Goal: Task Accomplishment & Management: Complete application form

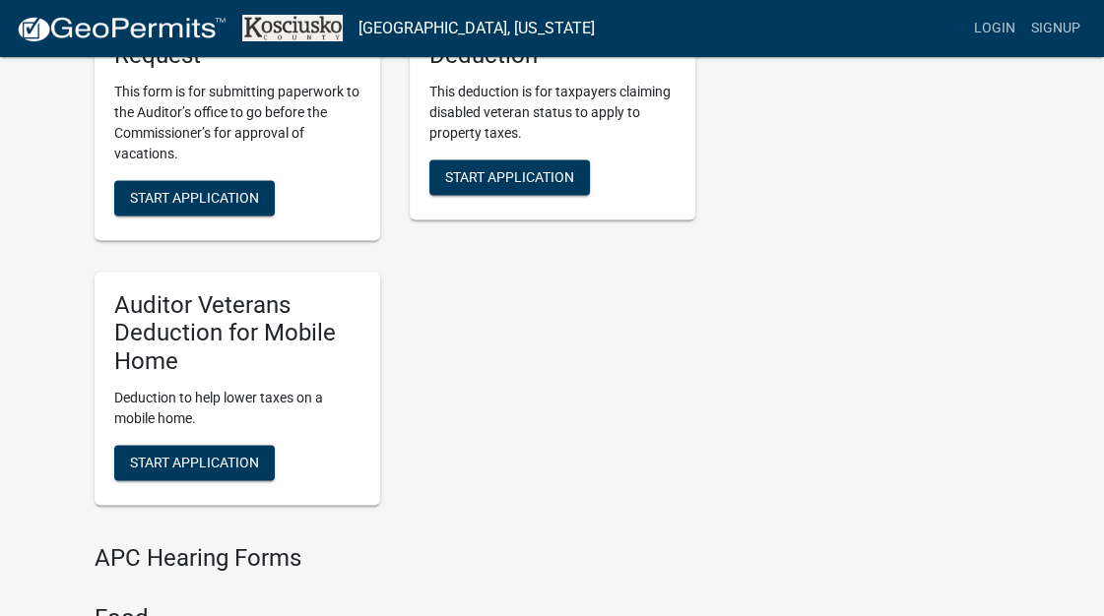
scroll to position [2462, 0]
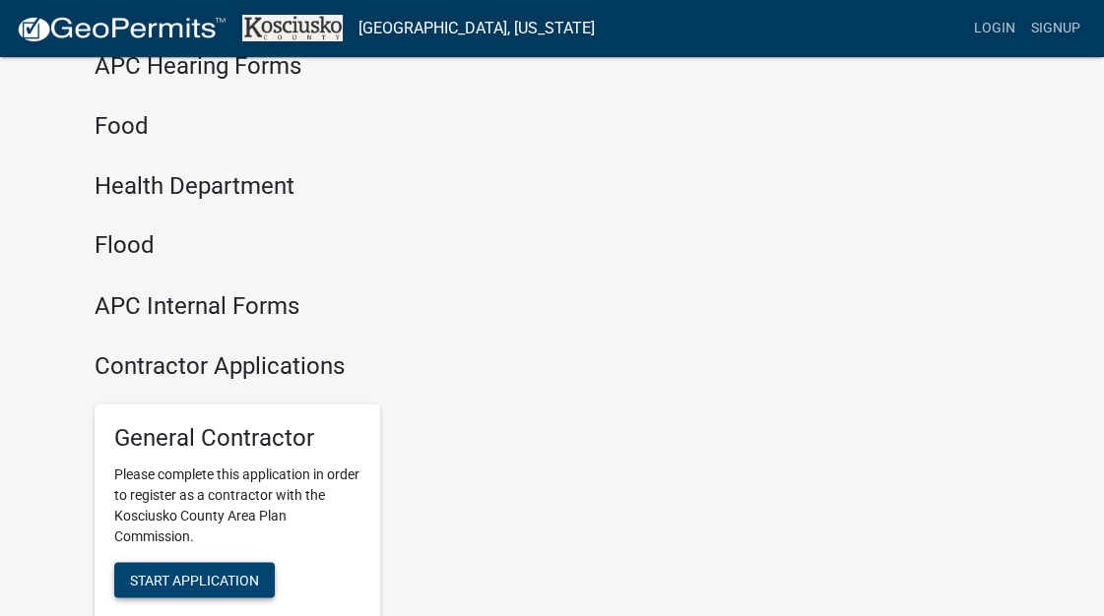
click at [224, 587] on span "Start Application" at bounding box center [194, 579] width 129 height 16
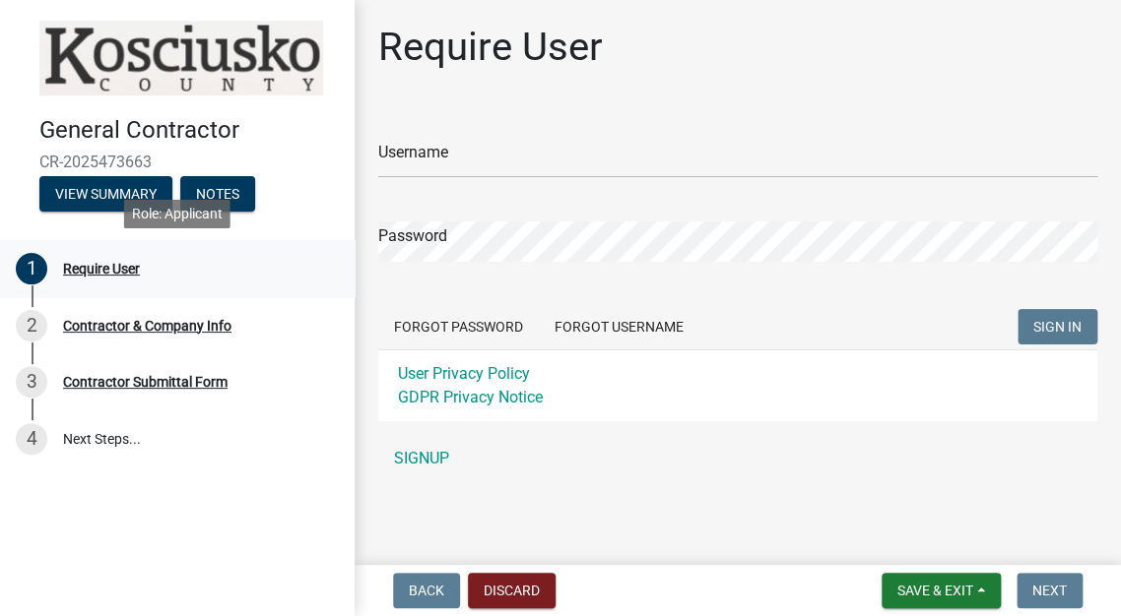
click at [107, 268] on div "Require User" at bounding box center [101, 269] width 77 height 14
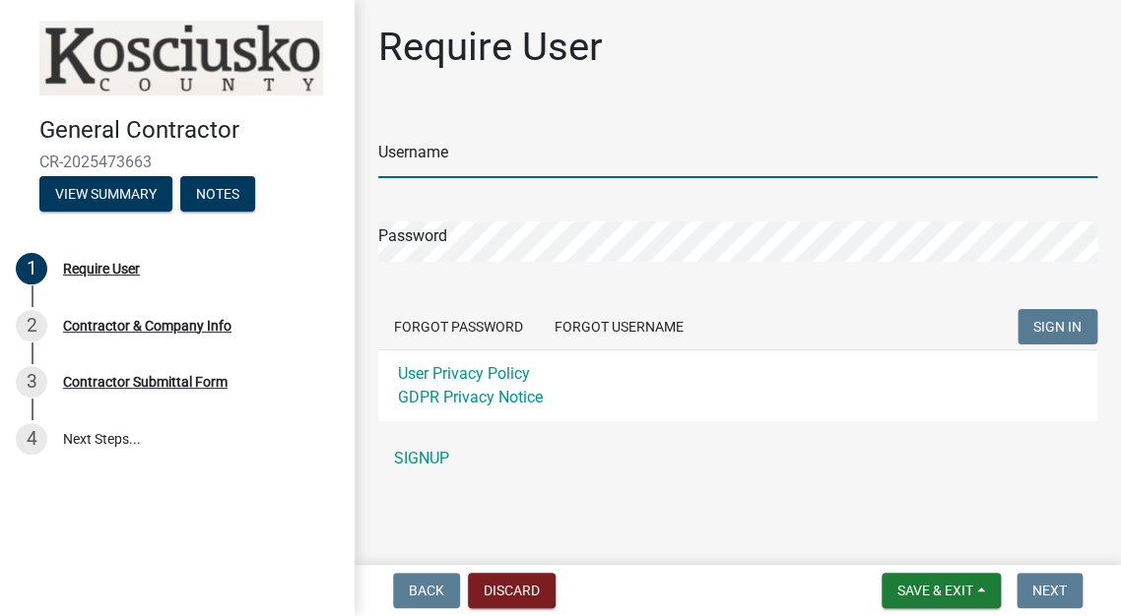
click at [428, 153] on input "Username" at bounding box center [737, 158] width 719 height 40
type input "[EMAIL_ADDRESS][DOMAIN_NAME]"
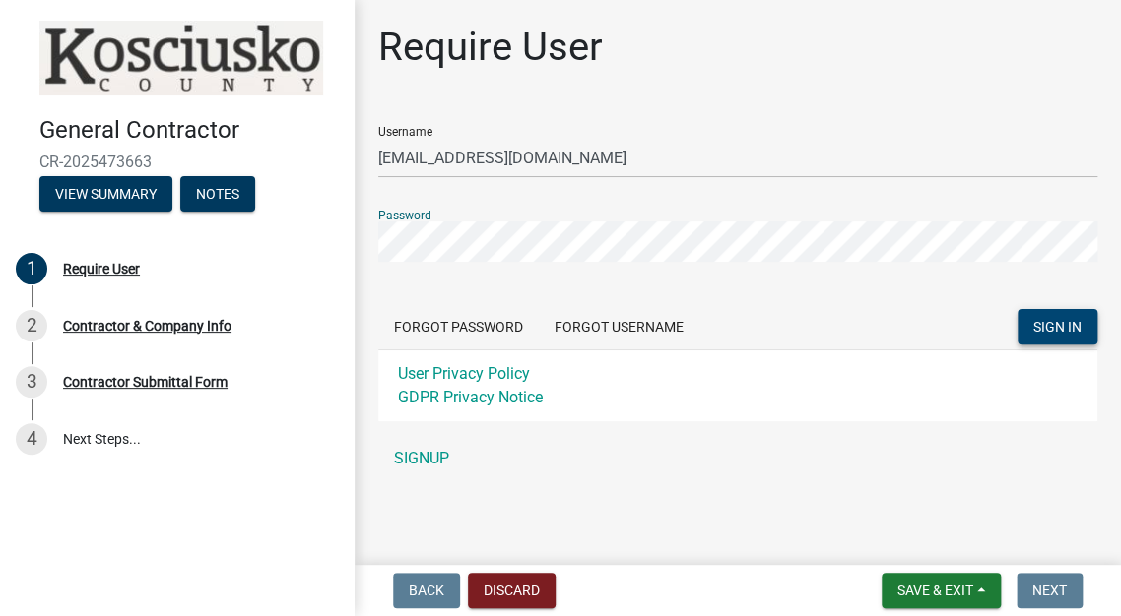
click at [1060, 335] on button "SIGN IN" at bounding box center [1057, 326] width 80 height 35
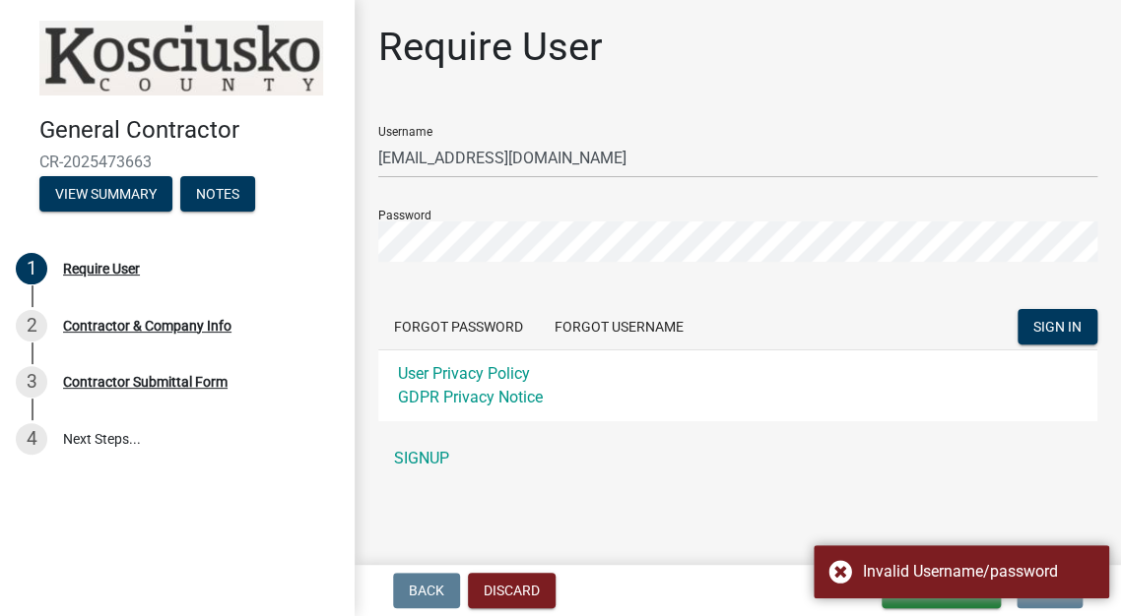
click at [949, 383] on div "User Privacy Policy GDPR Privacy Notice" at bounding box center [737, 386] width 719 height 72
drag, startPoint x: 918, startPoint y: 505, endPoint x: 836, endPoint y: 496, distance: 82.2
click at [918, 504] on main "Require User Username ffreeman@dillinggroup.com Password Forgot Password Forgot…" at bounding box center [738, 278] width 766 height 557
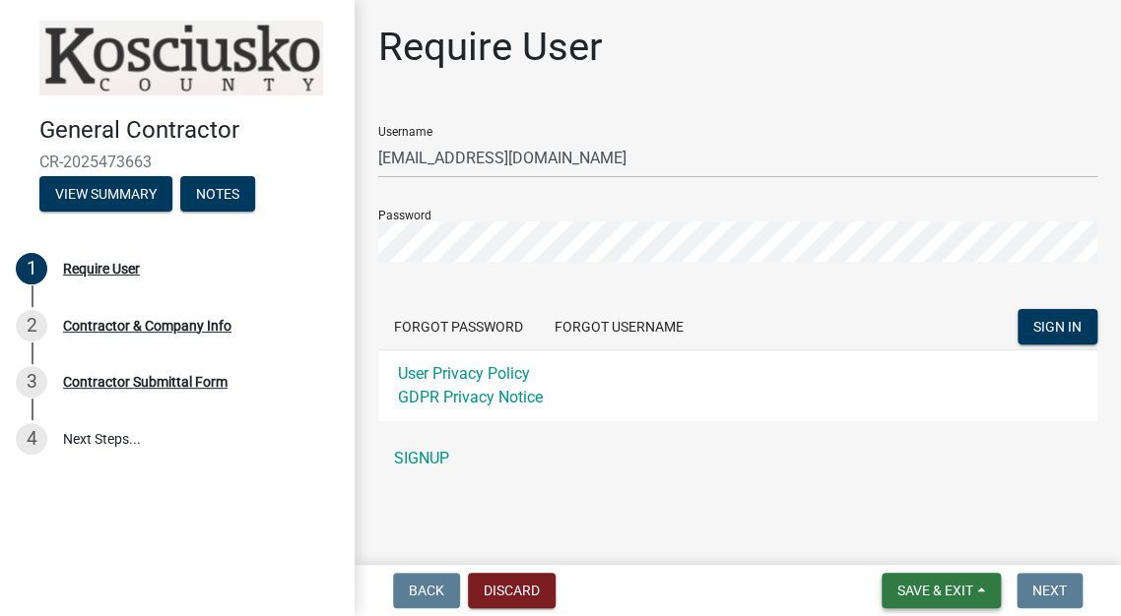
click at [958, 590] on span "Save & Exit" at bounding box center [935, 591] width 76 height 16
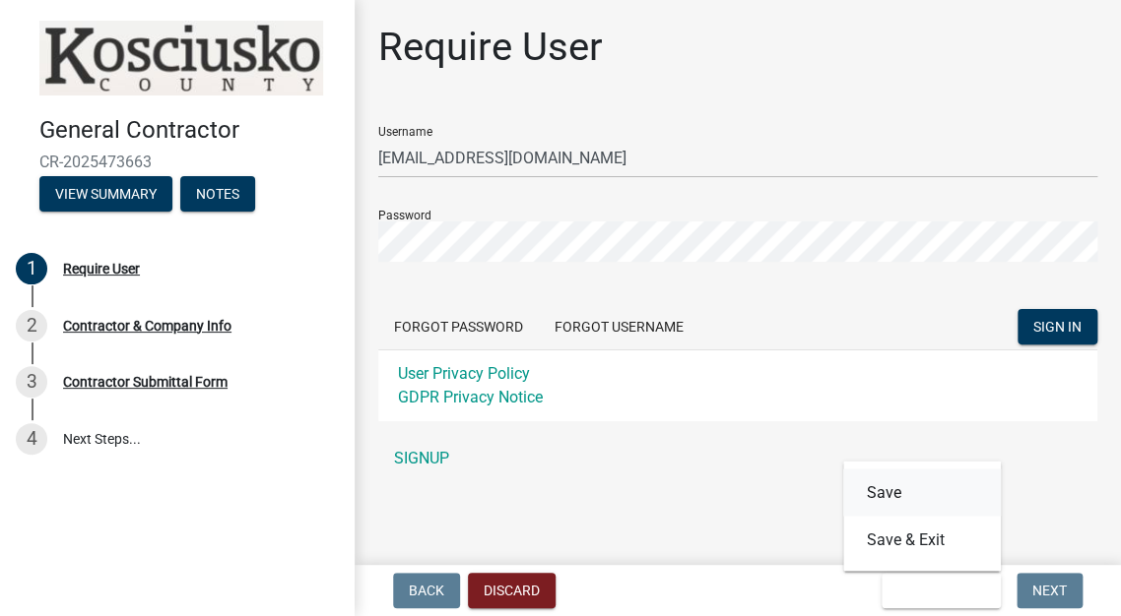
click at [876, 490] on button "Save" at bounding box center [922, 492] width 158 height 47
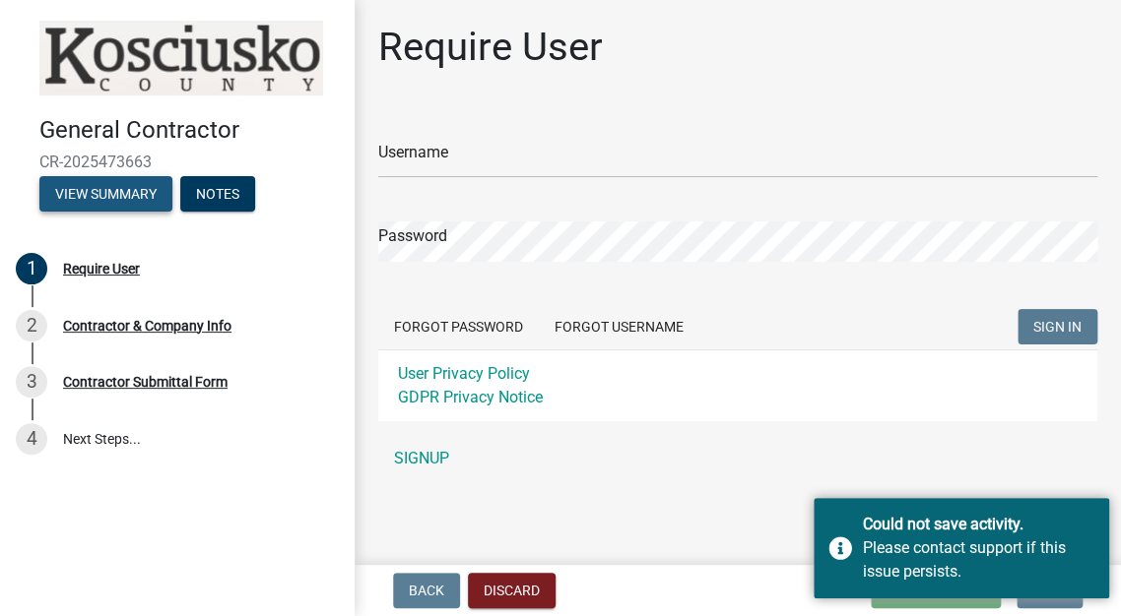
click at [100, 190] on button "View Summary" at bounding box center [105, 193] width 133 height 35
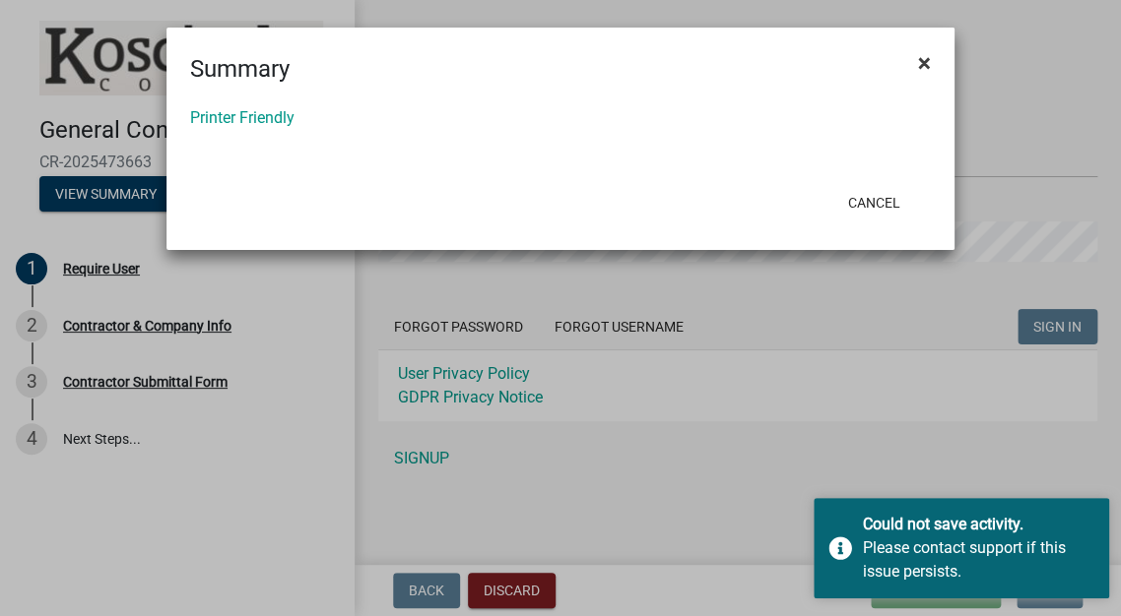
click at [924, 57] on span "×" at bounding box center [924, 63] width 13 height 28
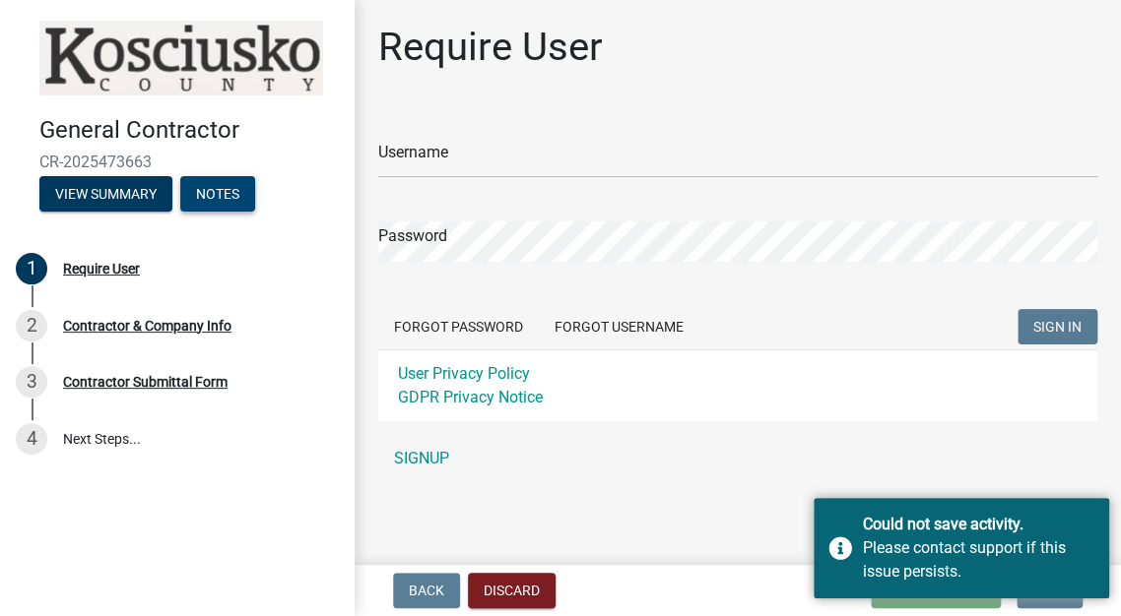
click at [218, 194] on button "Notes" at bounding box center [217, 193] width 75 height 35
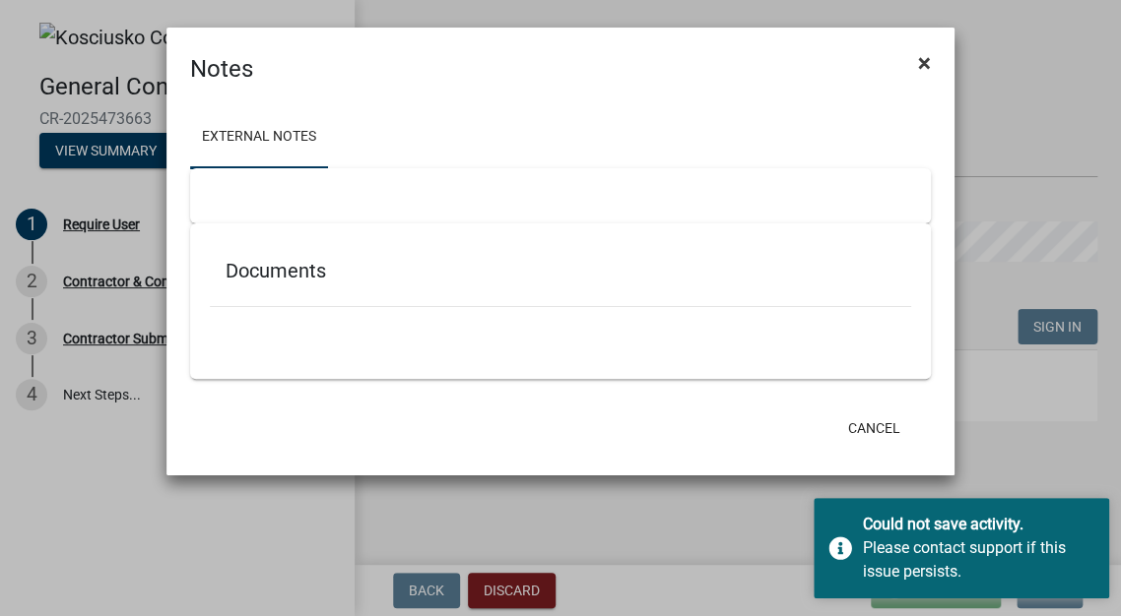
click at [929, 62] on span "×" at bounding box center [924, 63] width 13 height 28
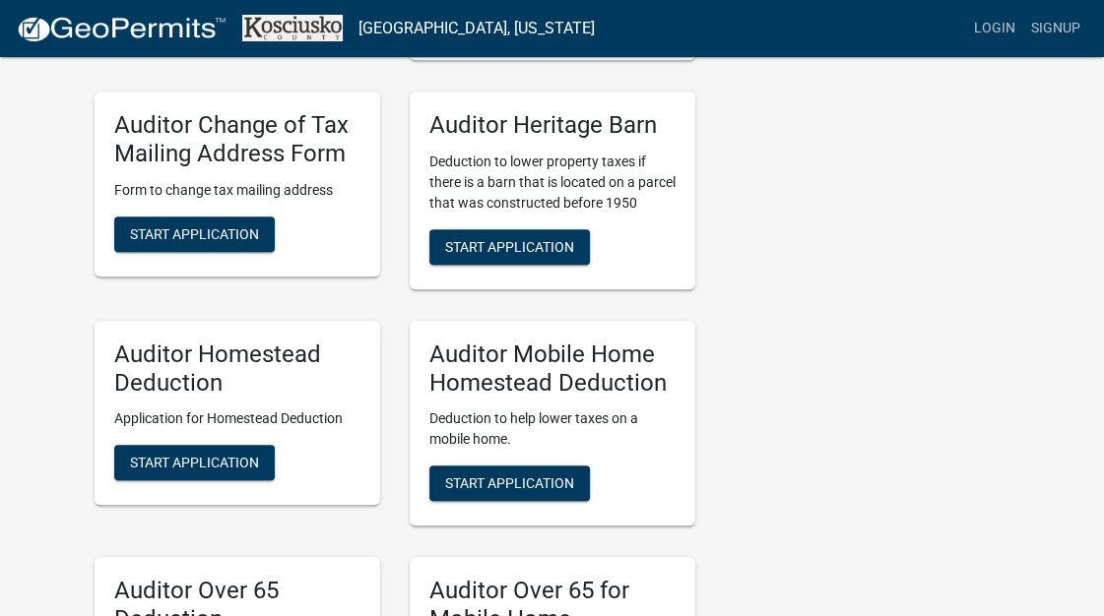
scroll to position [1477, 0]
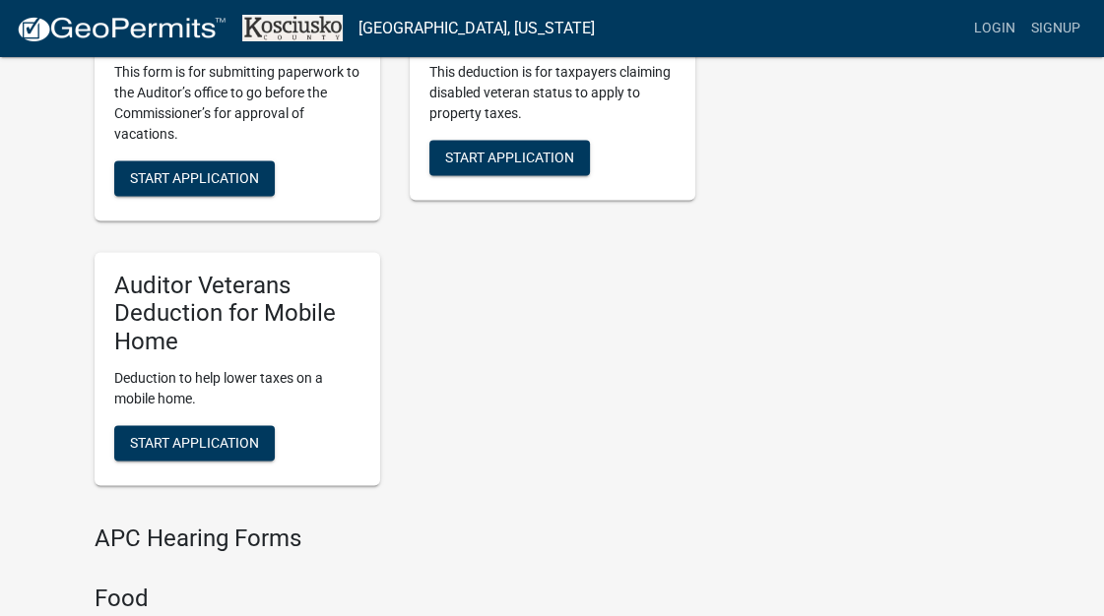
scroll to position [2657, 0]
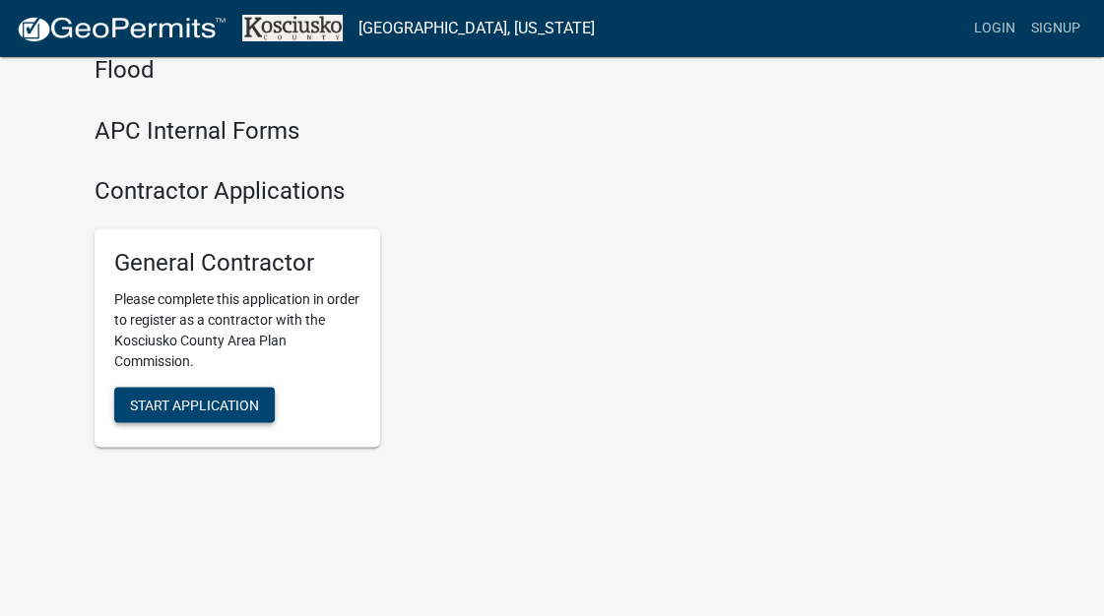
click at [203, 403] on span "Start Application" at bounding box center [194, 404] width 129 height 16
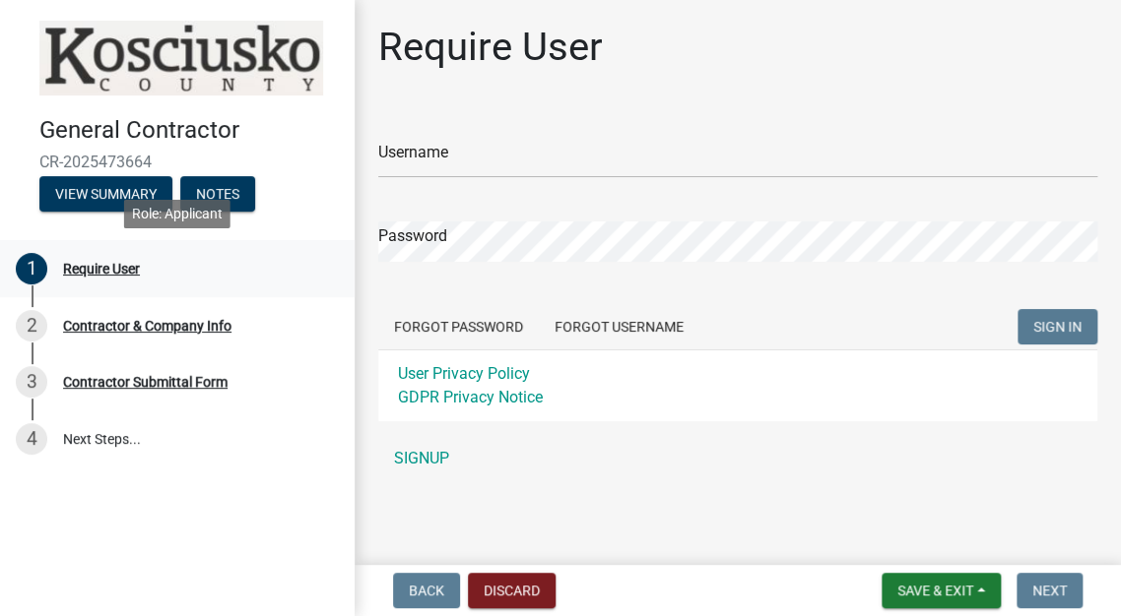
click at [95, 272] on div "Require User" at bounding box center [101, 269] width 77 height 14
click at [423, 456] on link "SIGNUP" at bounding box center [737, 458] width 719 height 39
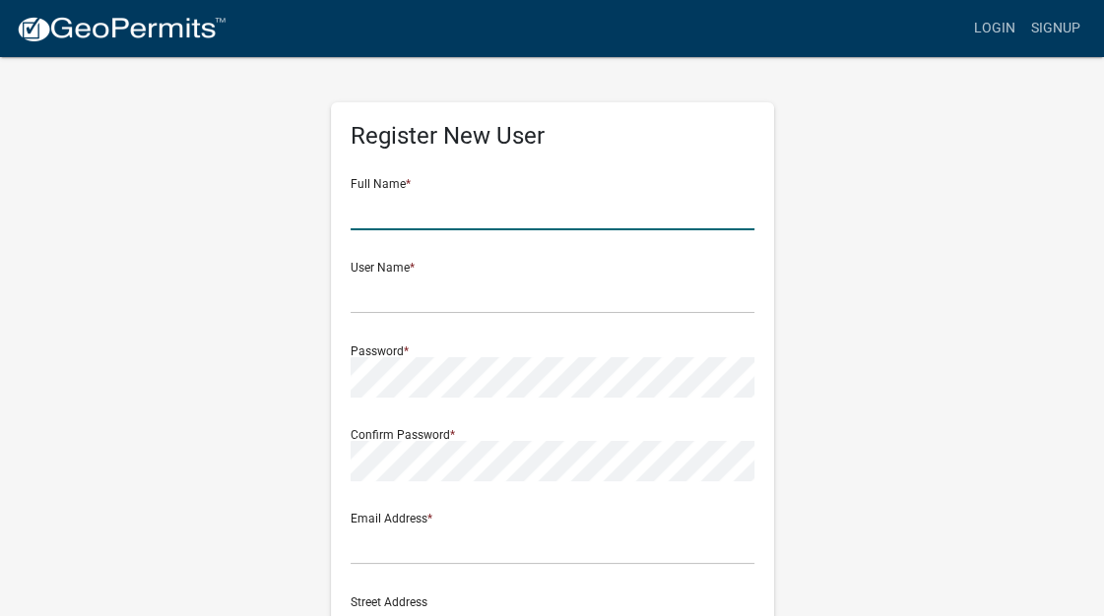
click at [425, 222] on input "text" at bounding box center [553, 210] width 404 height 40
type input "[PERSON_NAME]"
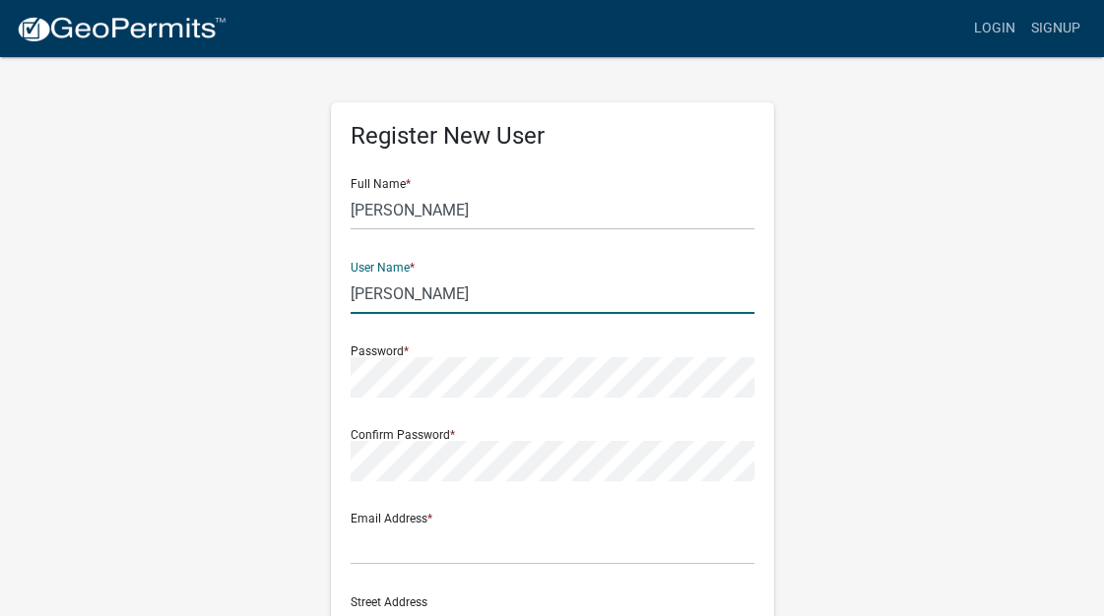
type input "[PERSON_NAME]"
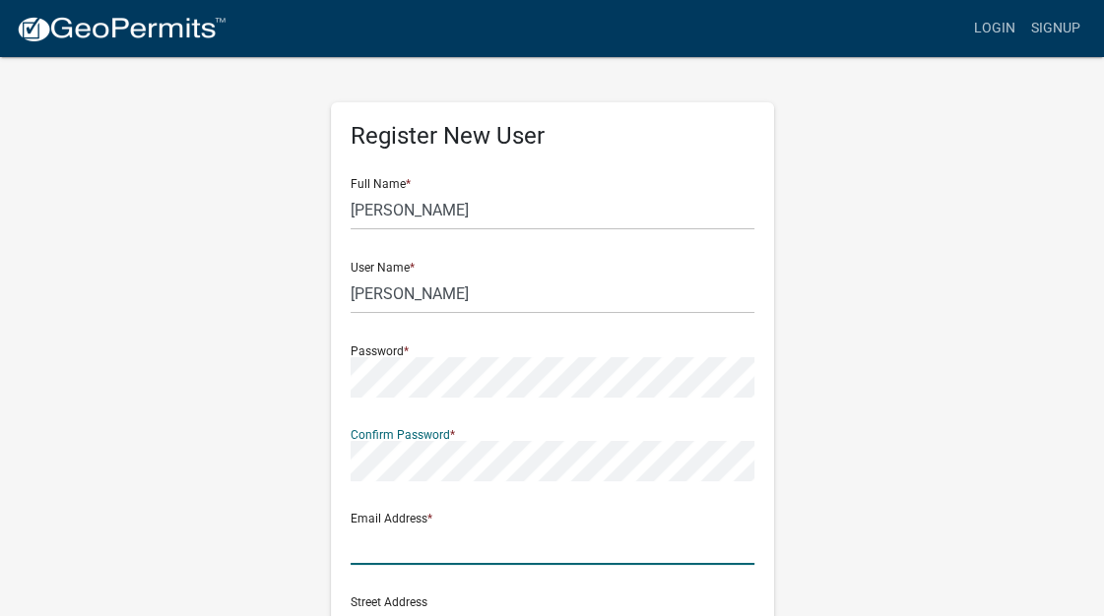
click at [426, 546] on input "text" at bounding box center [553, 545] width 404 height 40
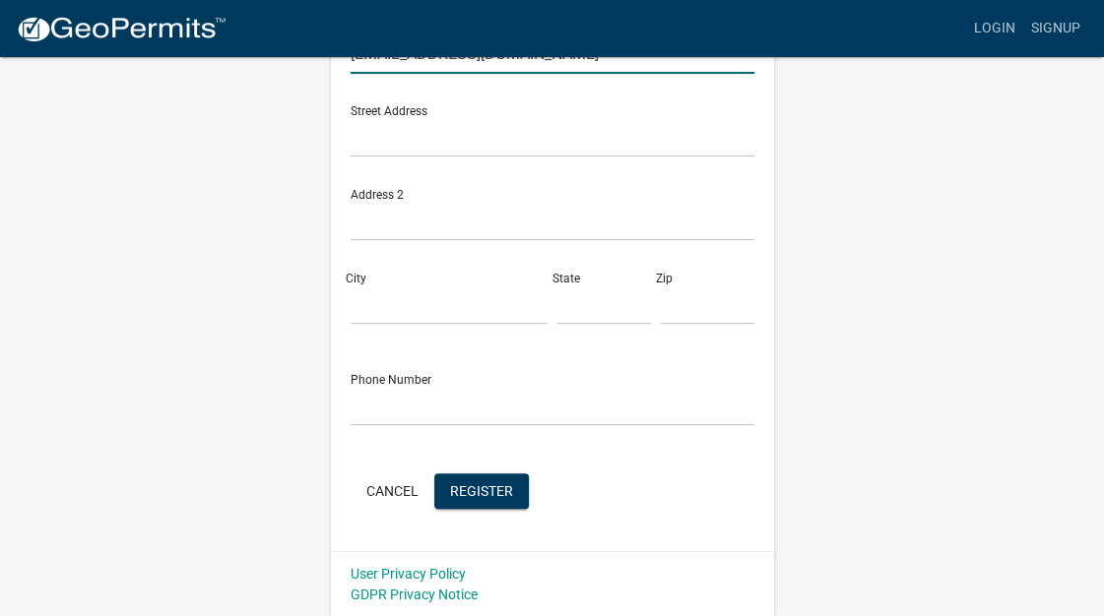
type input "[EMAIL_ADDRESS][DOMAIN_NAME]"
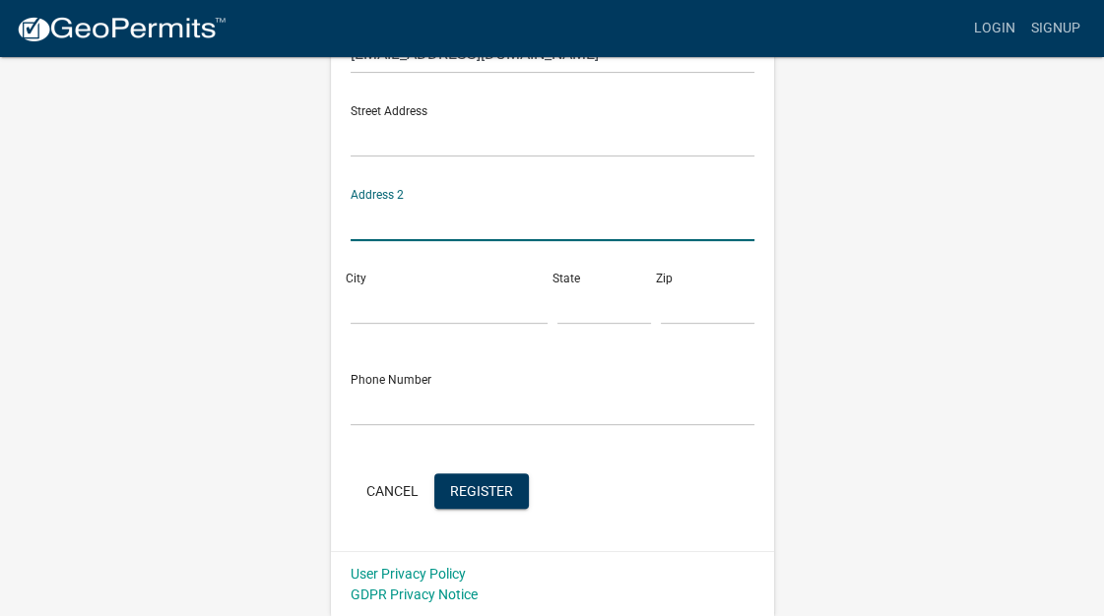
click at [415, 228] on input "text" at bounding box center [553, 221] width 404 height 40
click at [400, 143] on input "text" at bounding box center [553, 137] width 404 height 40
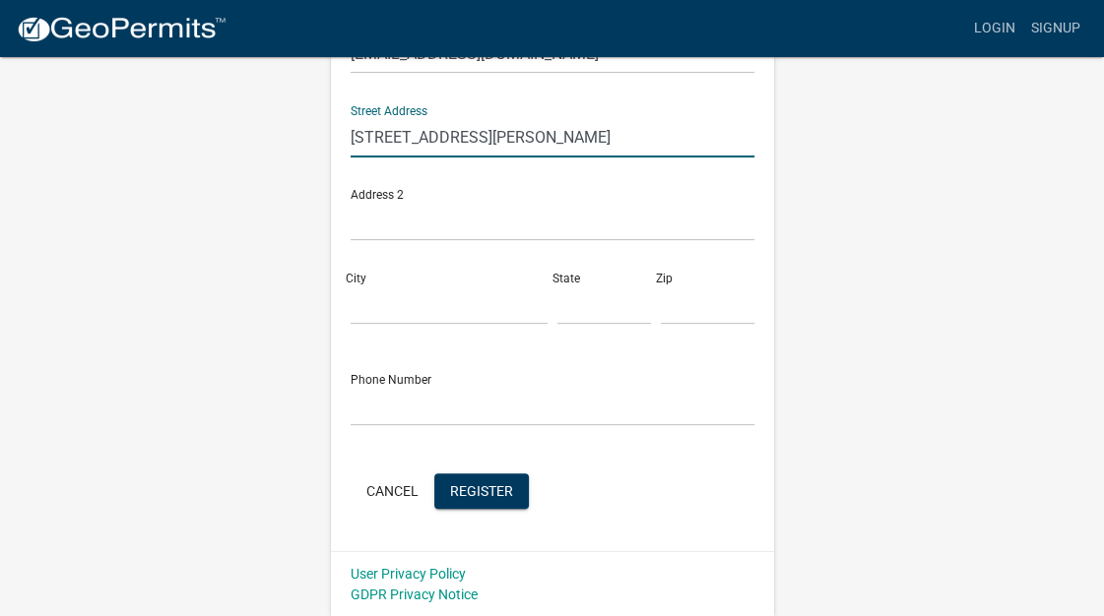
type input "[STREET_ADDRESS][PERSON_NAME]"
click at [395, 312] on input "City" at bounding box center [449, 305] width 197 height 40
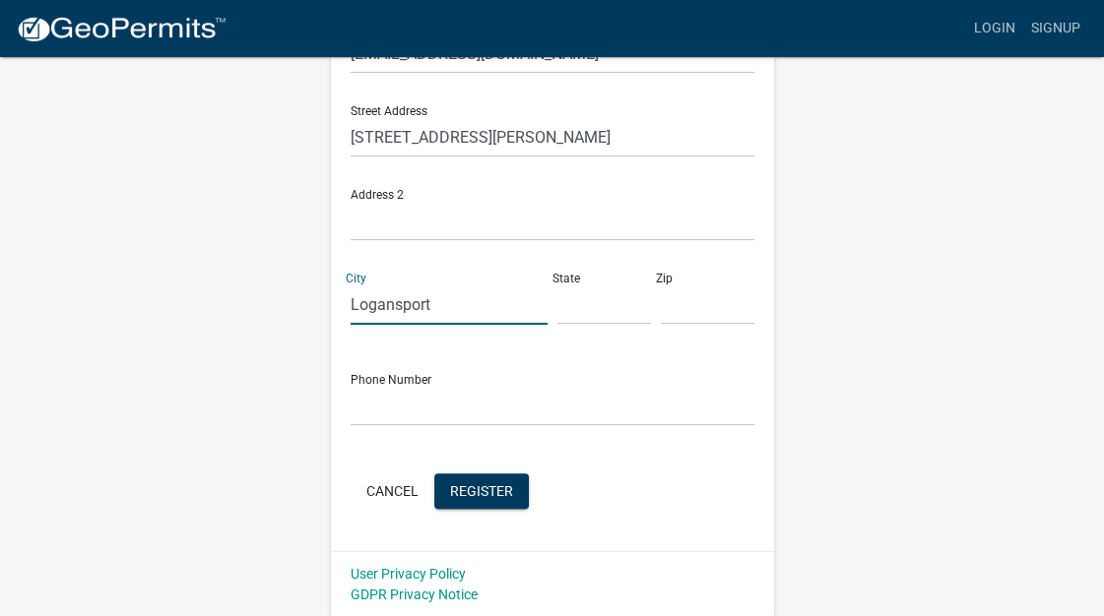
type input "Logansport"
type input "In"
type input "46947"
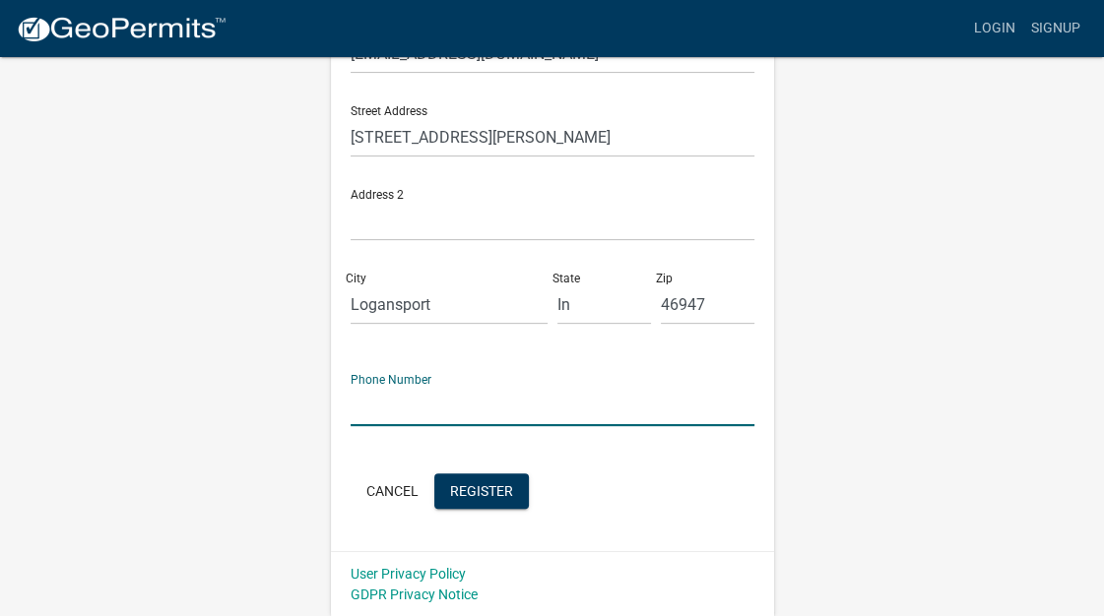
click at [413, 411] on input "text" at bounding box center [553, 406] width 404 height 40
type input "2602400701"
click at [463, 492] on span "Register" at bounding box center [481, 491] width 63 height 16
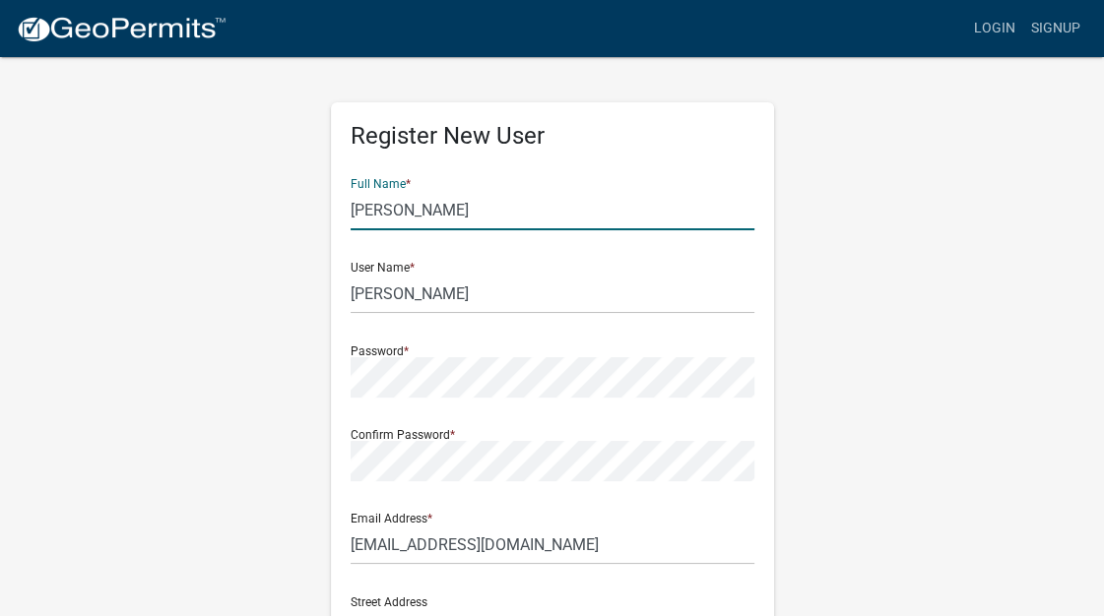
click at [458, 202] on input "[PERSON_NAME]" at bounding box center [553, 210] width 404 height 40
type input "[PERSON_NAME]"
click at [441, 299] on input "[PERSON_NAME]" at bounding box center [553, 294] width 404 height 40
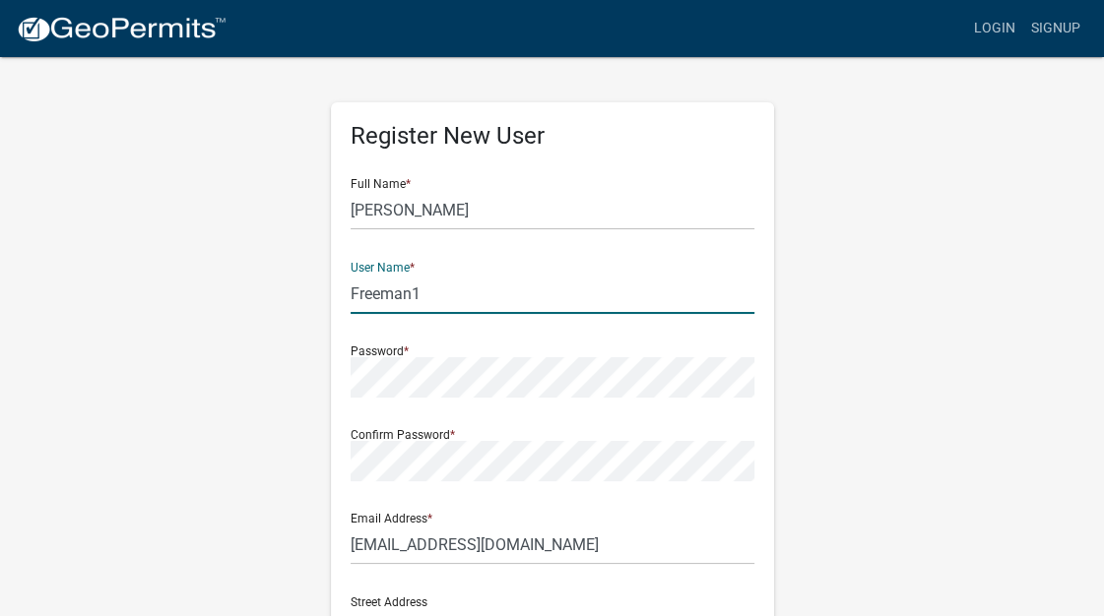
type input "Freeman1"
click at [855, 389] on div "Register New User Full Name * [PERSON_NAME] User Name * Freeman1 Password * Con…" at bounding box center [552, 582] width 945 height 1054
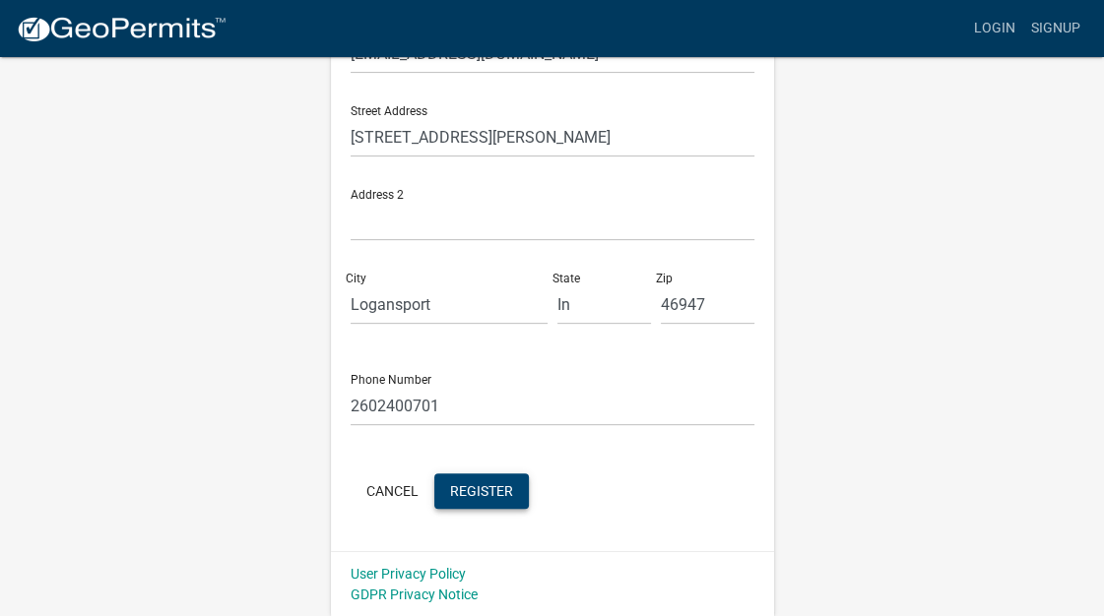
click at [496, 496] on span "Register" at bounding box center [481, 491] width 63 height 16
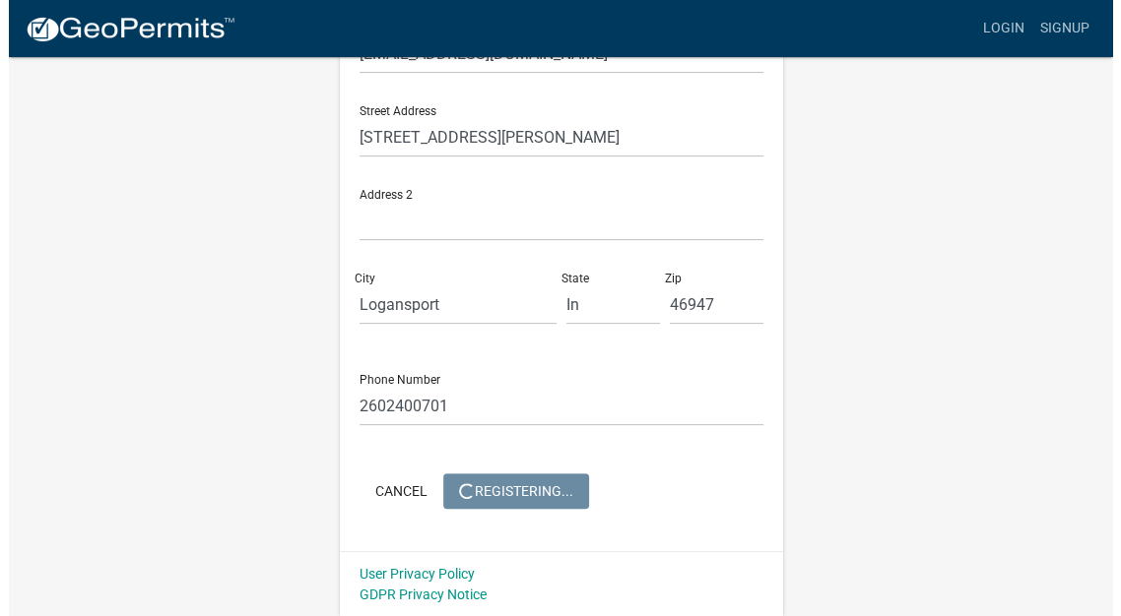
scroll to position [0, 0]
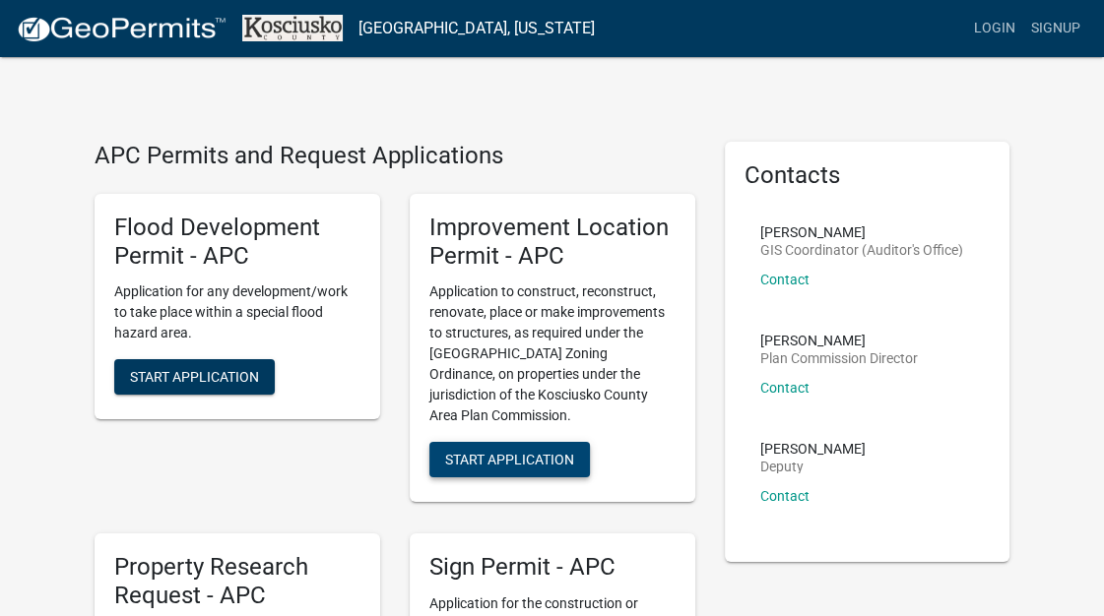
click at [511, 450] on button "Start Application" at bounding box center [509, 459] width 161 height 35
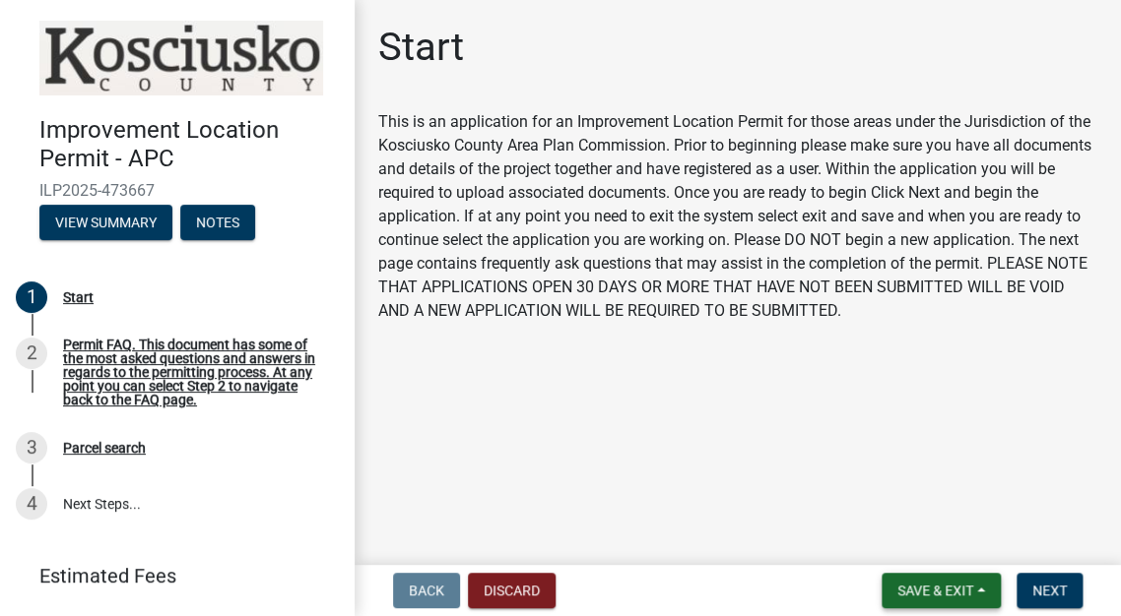
click at [945, 591] on span "Save & Exit" at bounding box center [935, 591] width 76 height 16
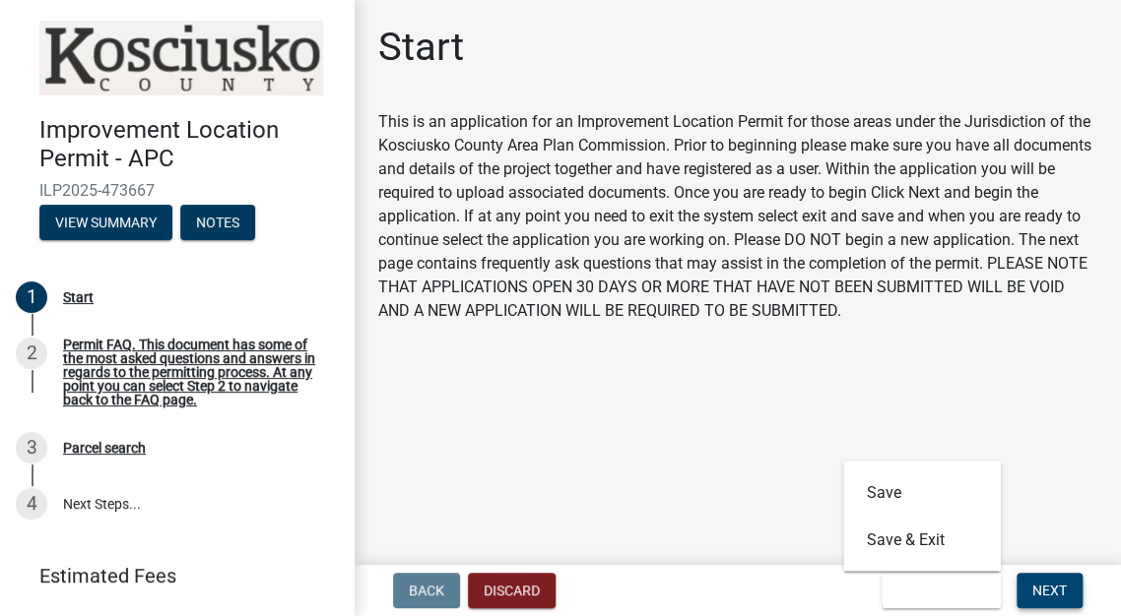
click at [1061, 595] on span "Next" at bounding box center [1049, 591] width 34 height 16
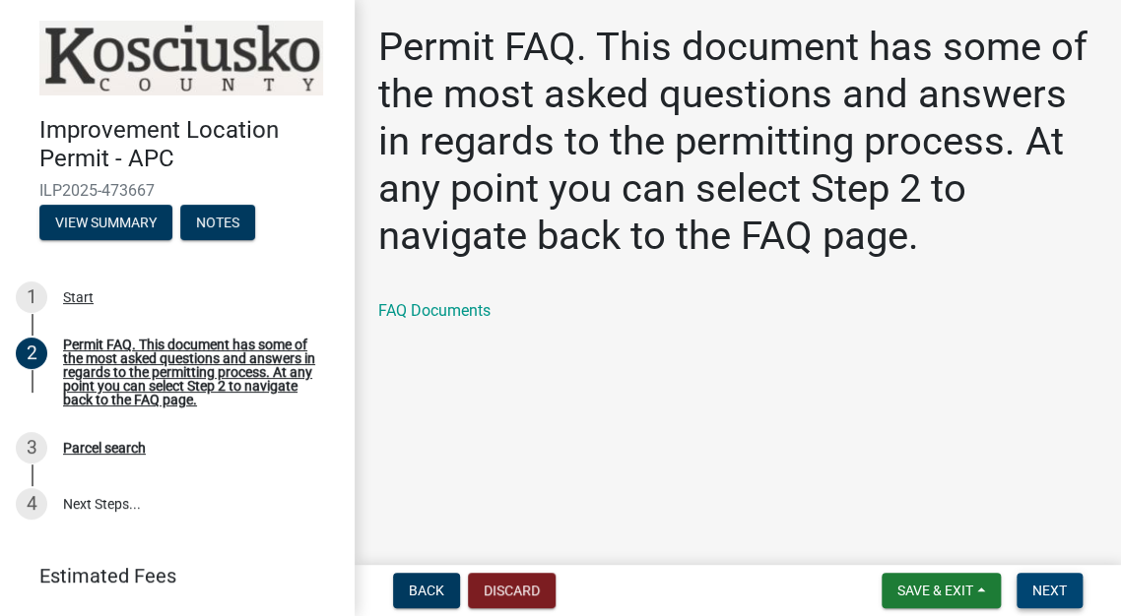
drag, startPoint x: 1050, startPoint y: 583, endPoint x: 992, endPoint y: 559, distance: 62.7
click at [1049, 583] on span "Next" at bounding box center [1049, 591] width 34 height 16
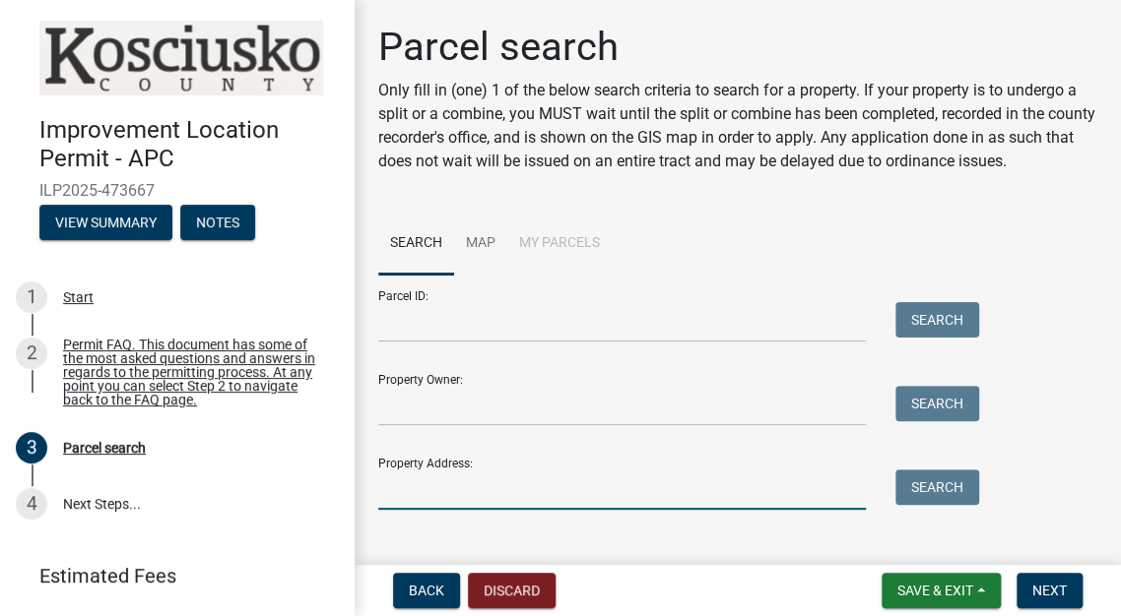
click at [441, 486] on input "Property Address:" at bounding box center [621, 490] width 487 height 40
type input "9489 200E"
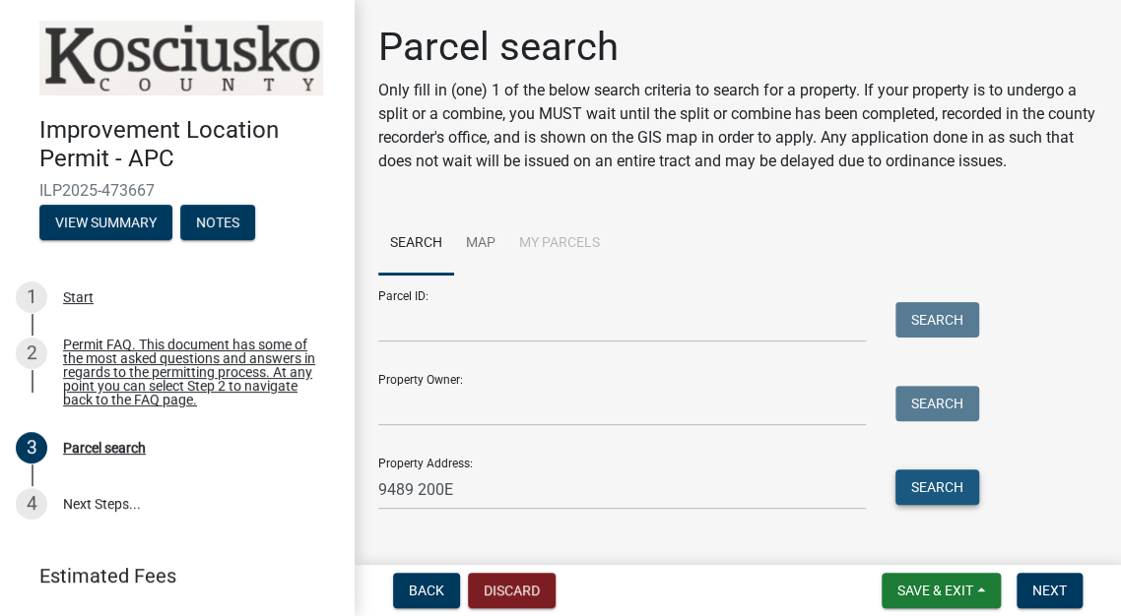
click at [937, 488] on button "Search" at bounding box center [937, 487] width 84 height 35
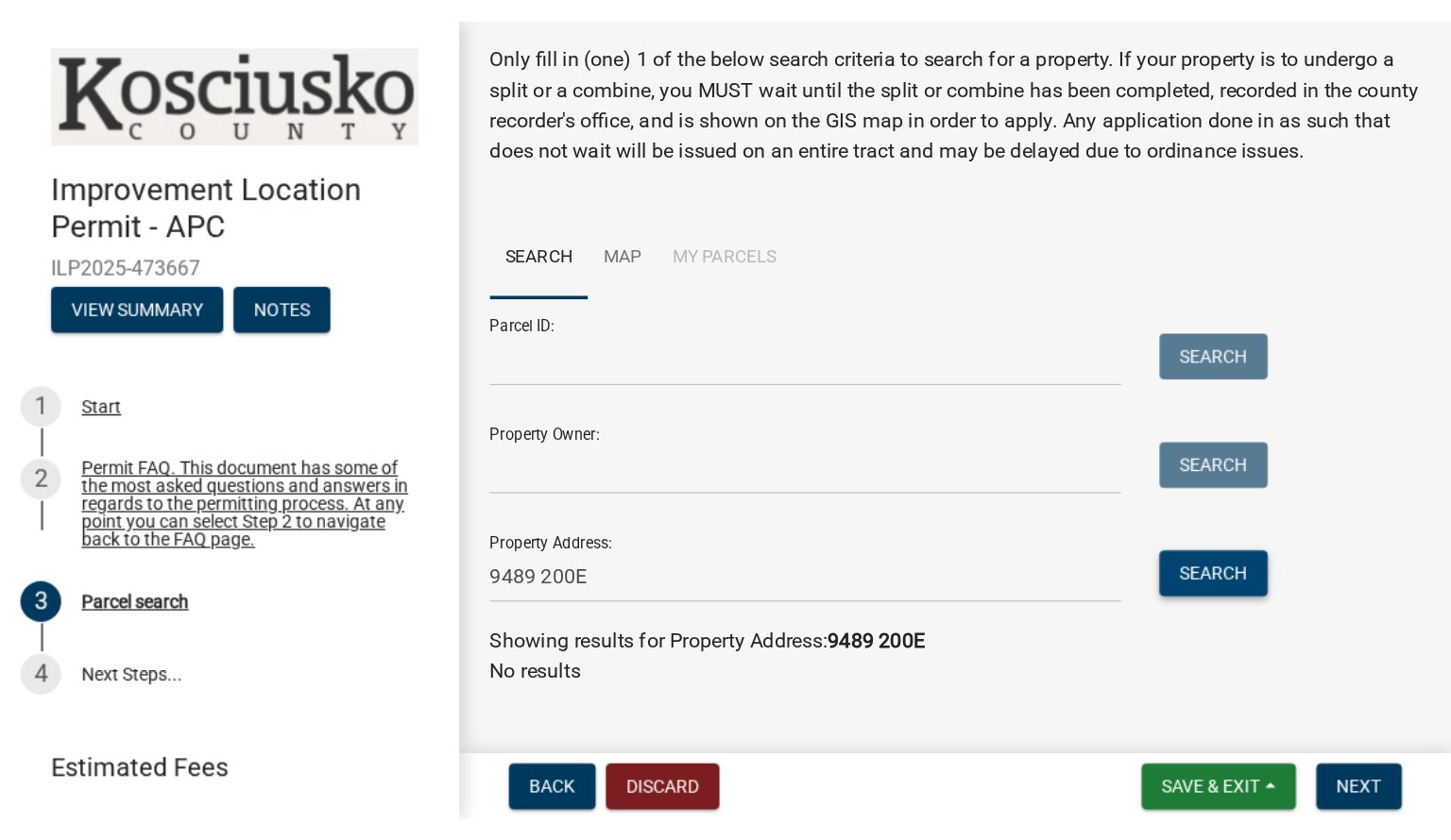
scroll to position [91, 0]
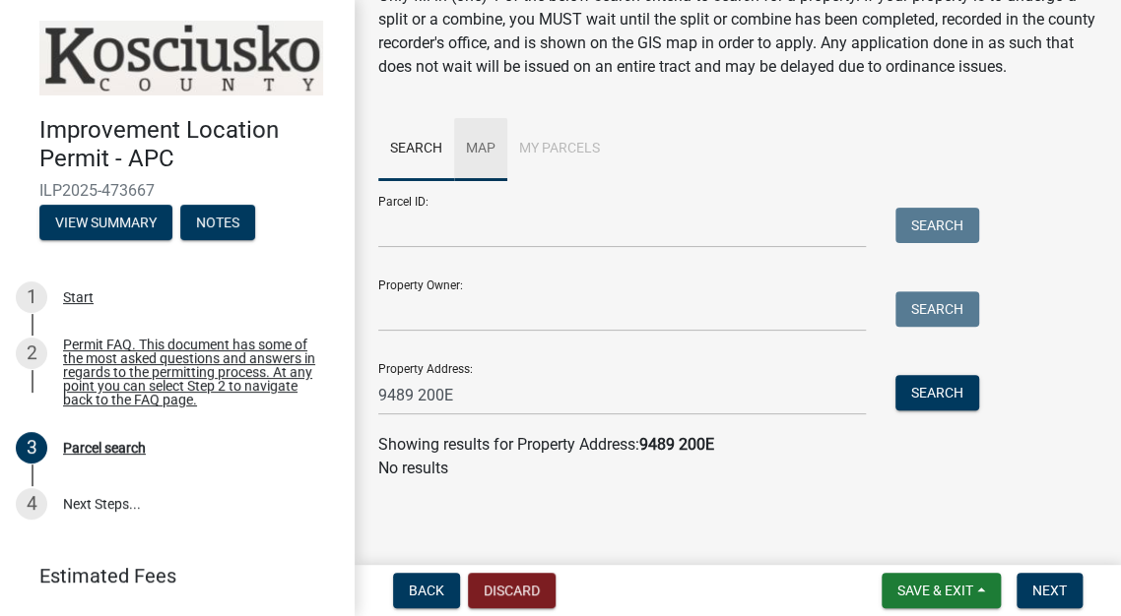
click at [483, 148] on link "Map" at bounding box center [480, 149] width 53 height 63
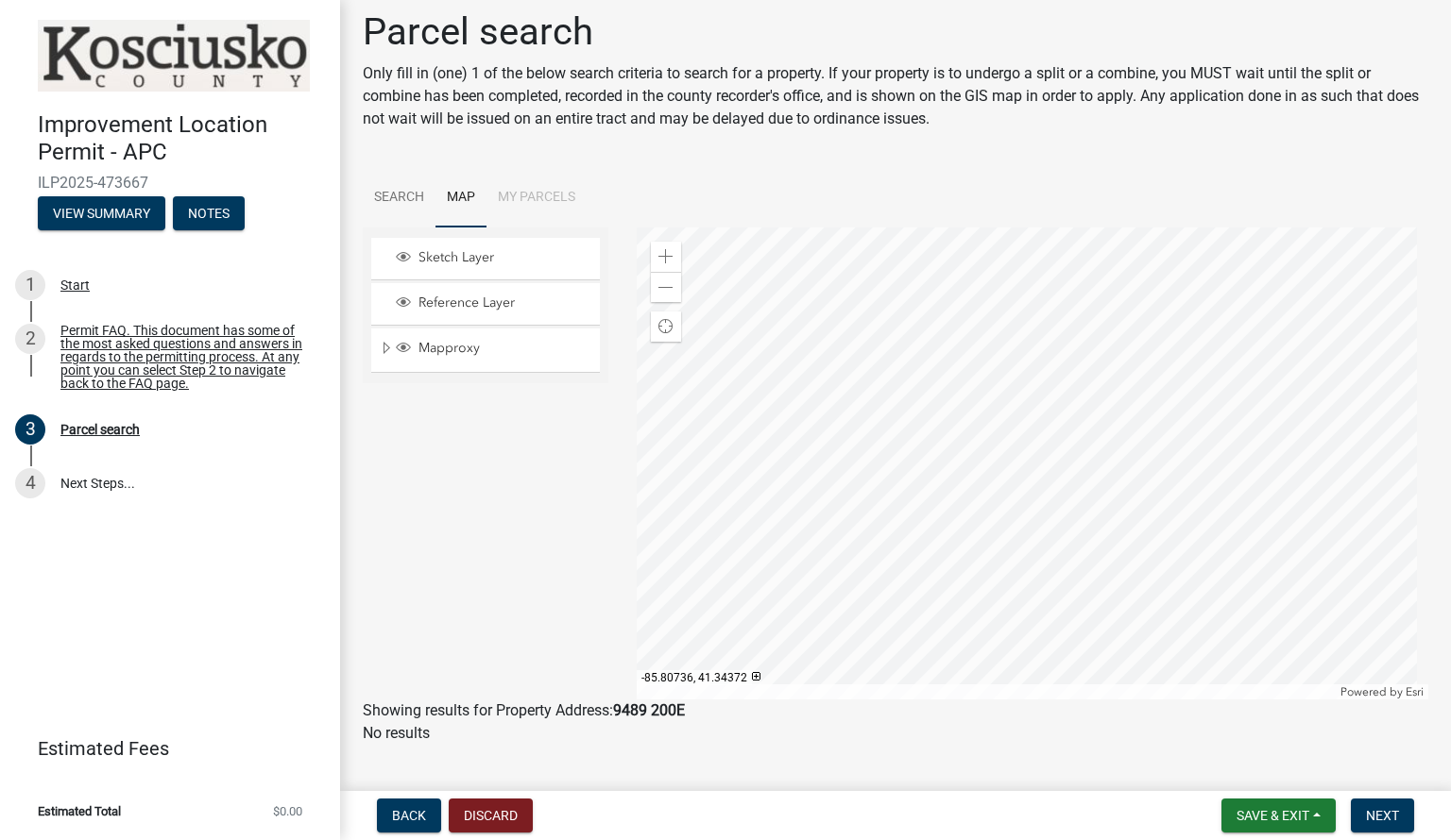
scroll to position [0, 0]
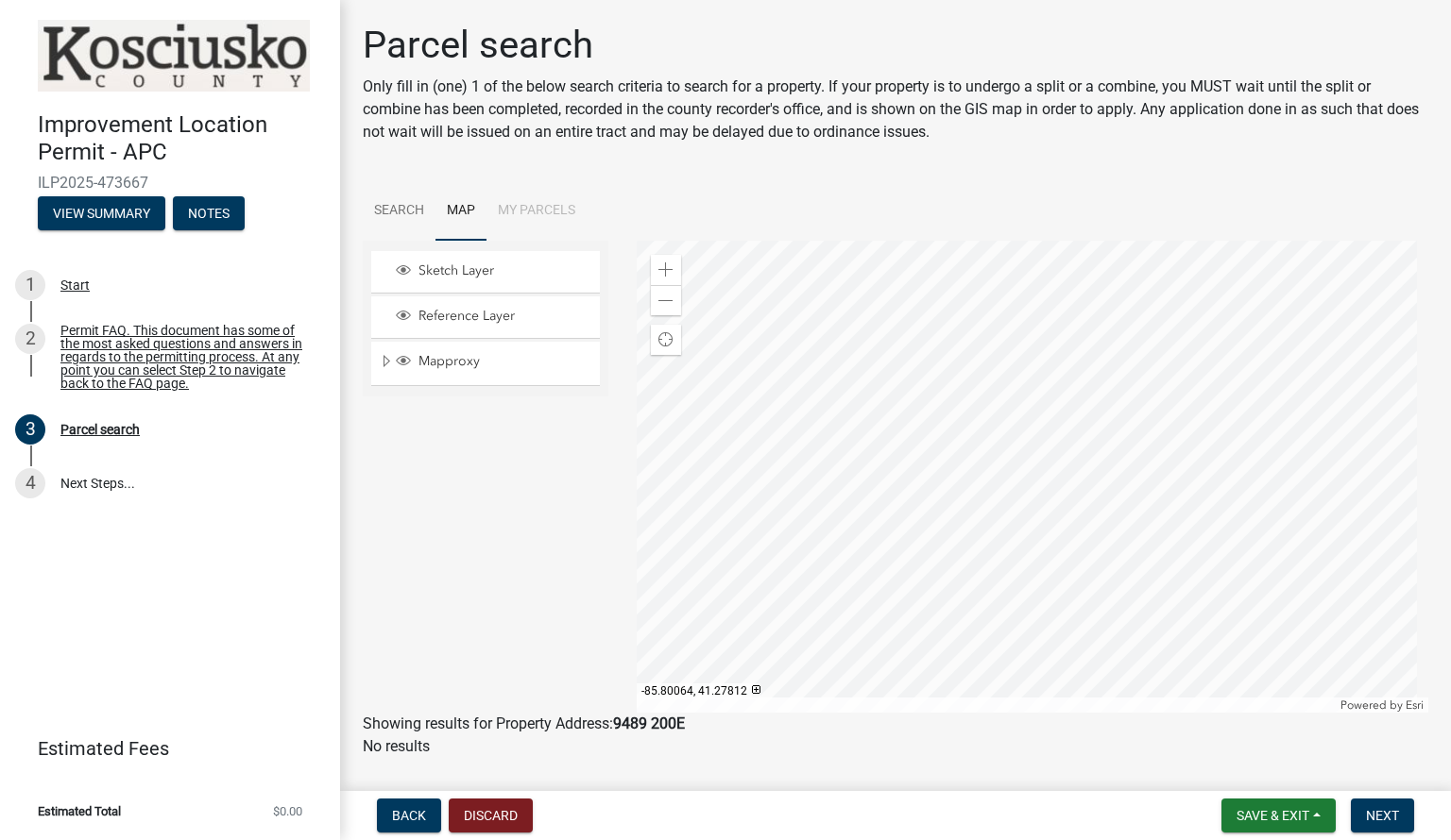
click at [1007, 465] on div at bounding box center [1033, 477] width 792 height 472
click at [1034, 437] on div at bounding box center [1033, 477] width 792 height 472
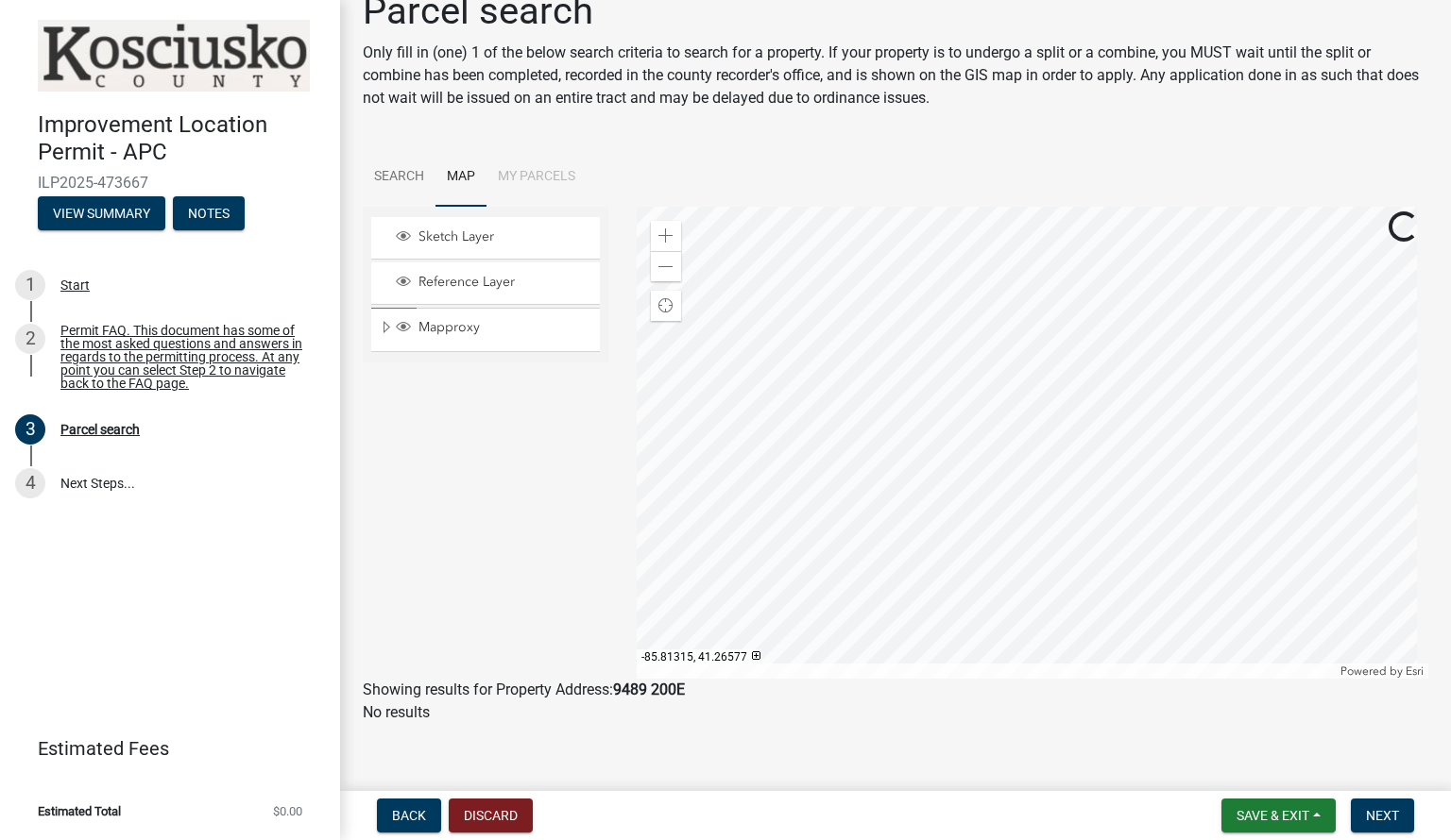
scroll to position [49, 0]
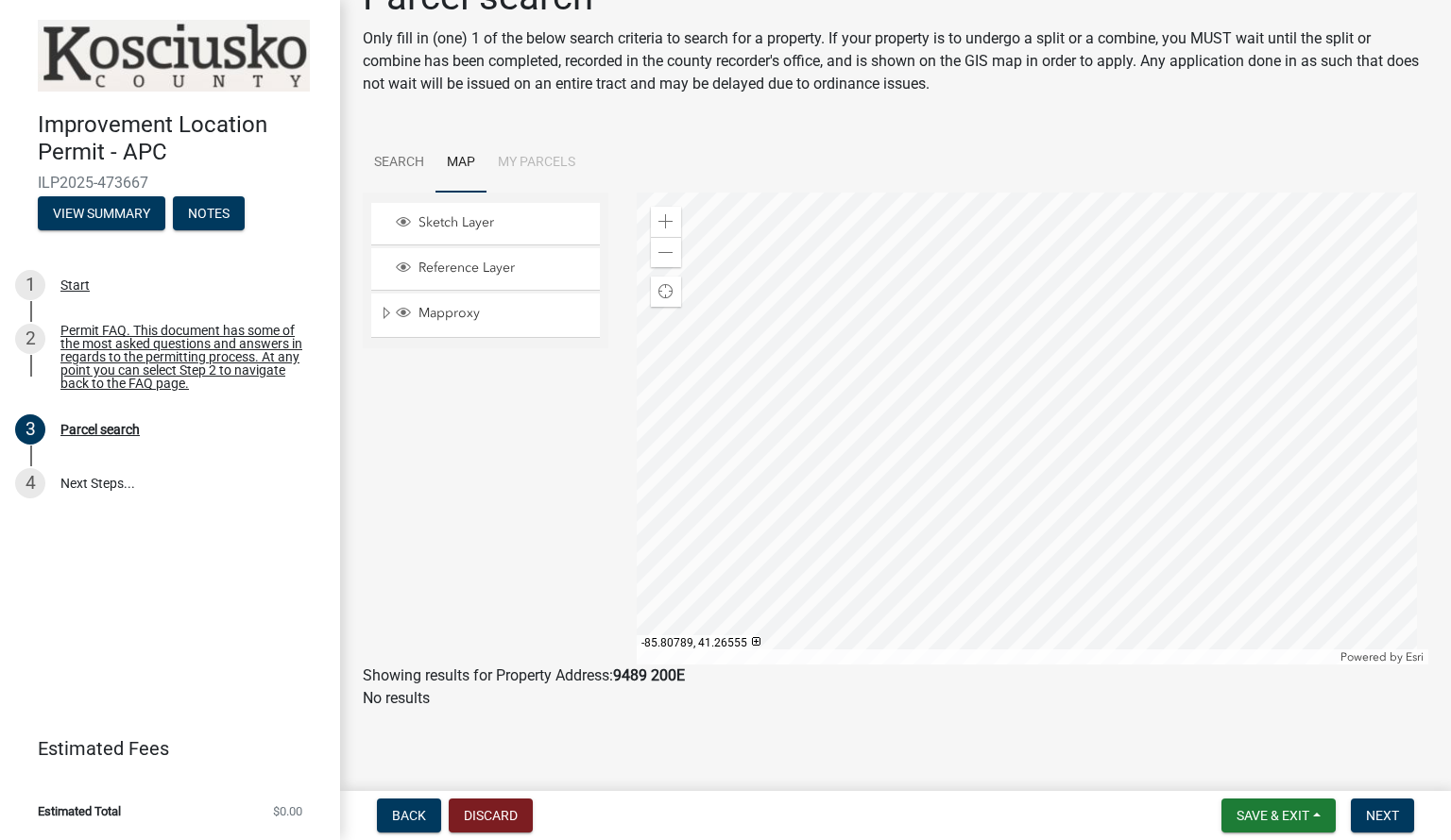
click at [1010, 468] on div at bounding box center [1033, 429] width 792 height 472
click at [664, 218] on span at bounding box center [666, 222] width 15 height 15
click at [669, 252] on div "Zoom out" at bounding box center [667, 252] width 31 height 31
click at [1016, 433] on div at bounding box center [1033, 429] width 792 height 472
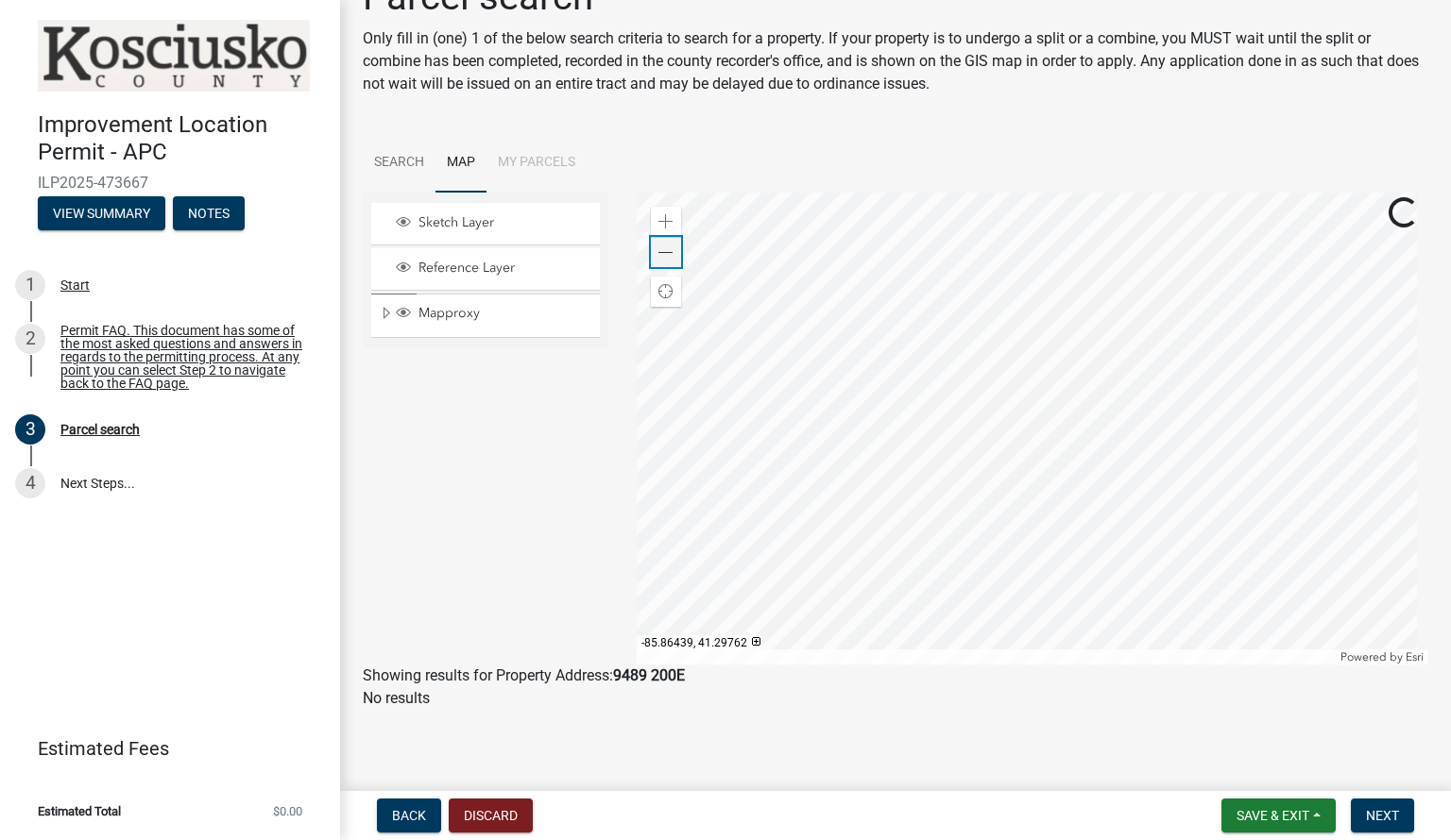
click at [658, 247] on span at bounding box center [666, 253] width 15 height 15
click at [936, 407] on div at bounding box center [1033, 429] width 792 height 472
click at [658, 248] on span at bounding box center [666, 253] width 15 height 15
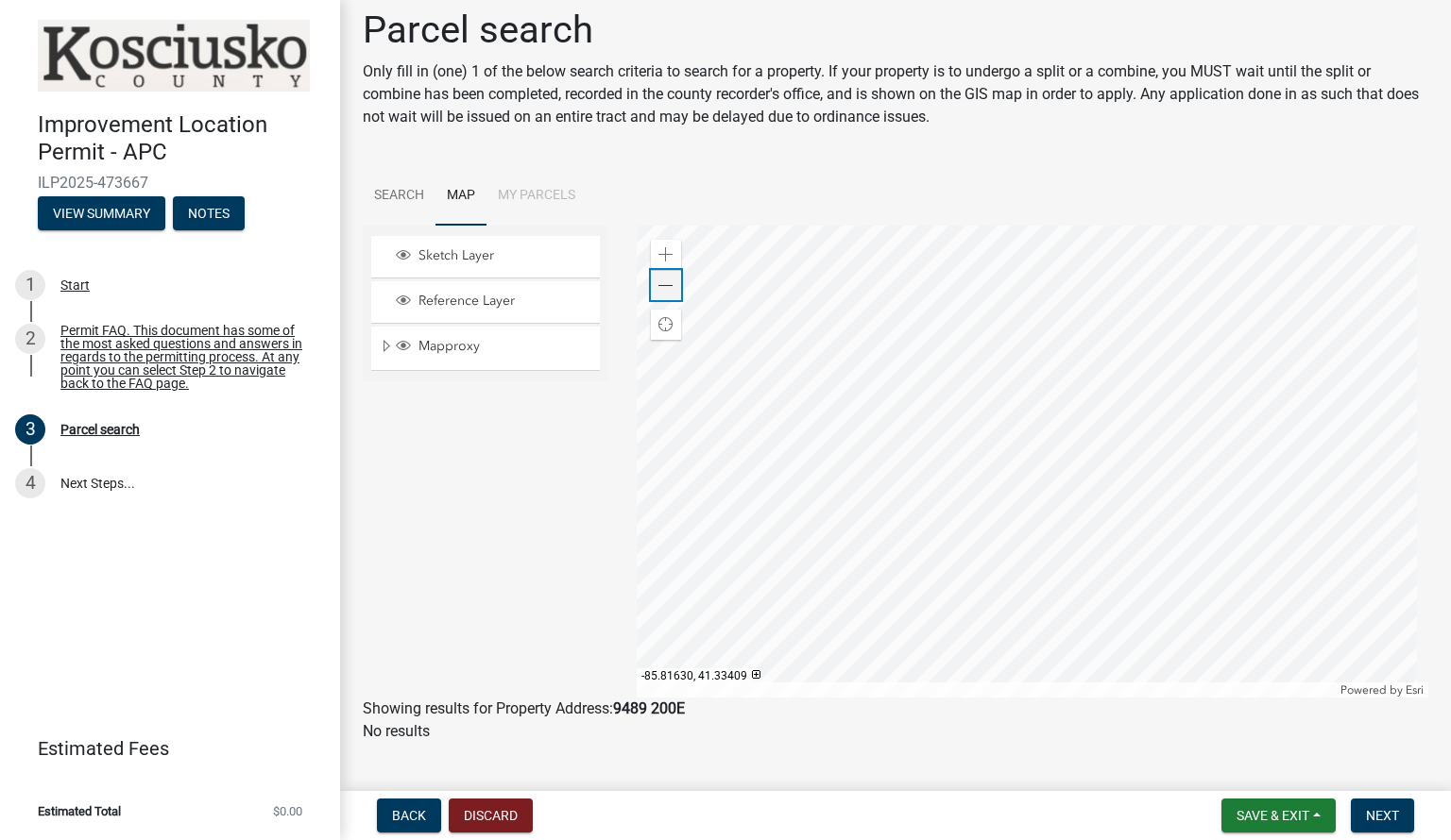
scroll to position [0, 0]
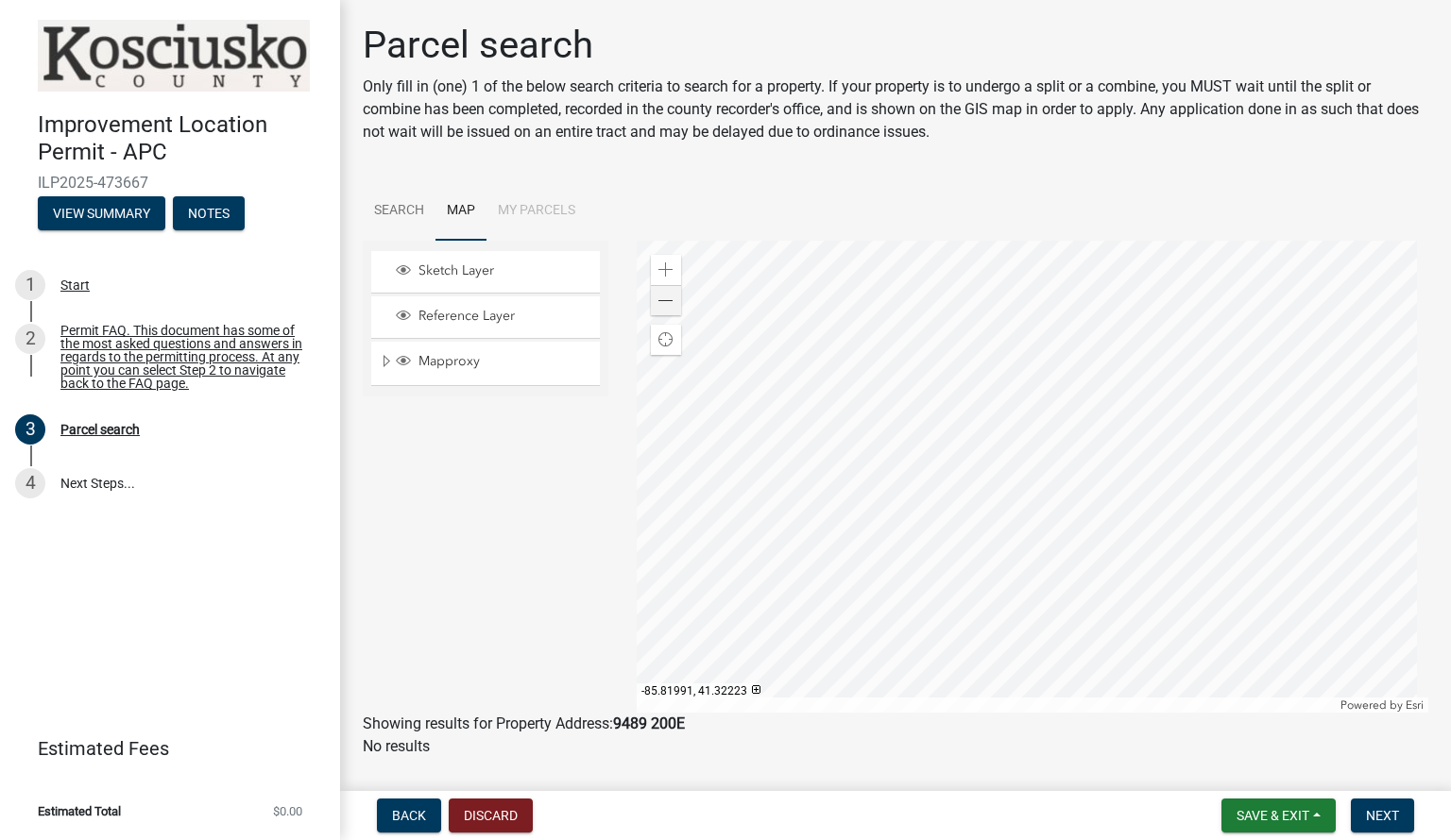
click at [1001, 383] on div at bounding box center [1033, 477] width 792 height 472
click at [662, 294] on span at bounding box center [666, 301] width 15 height 15
click at [669, 302] on div "Zoom out" at bounding box center [667, 300] width 31 height 31
click at [1019, 472] on div at bounding box center [1033, 477] width 792 height 472
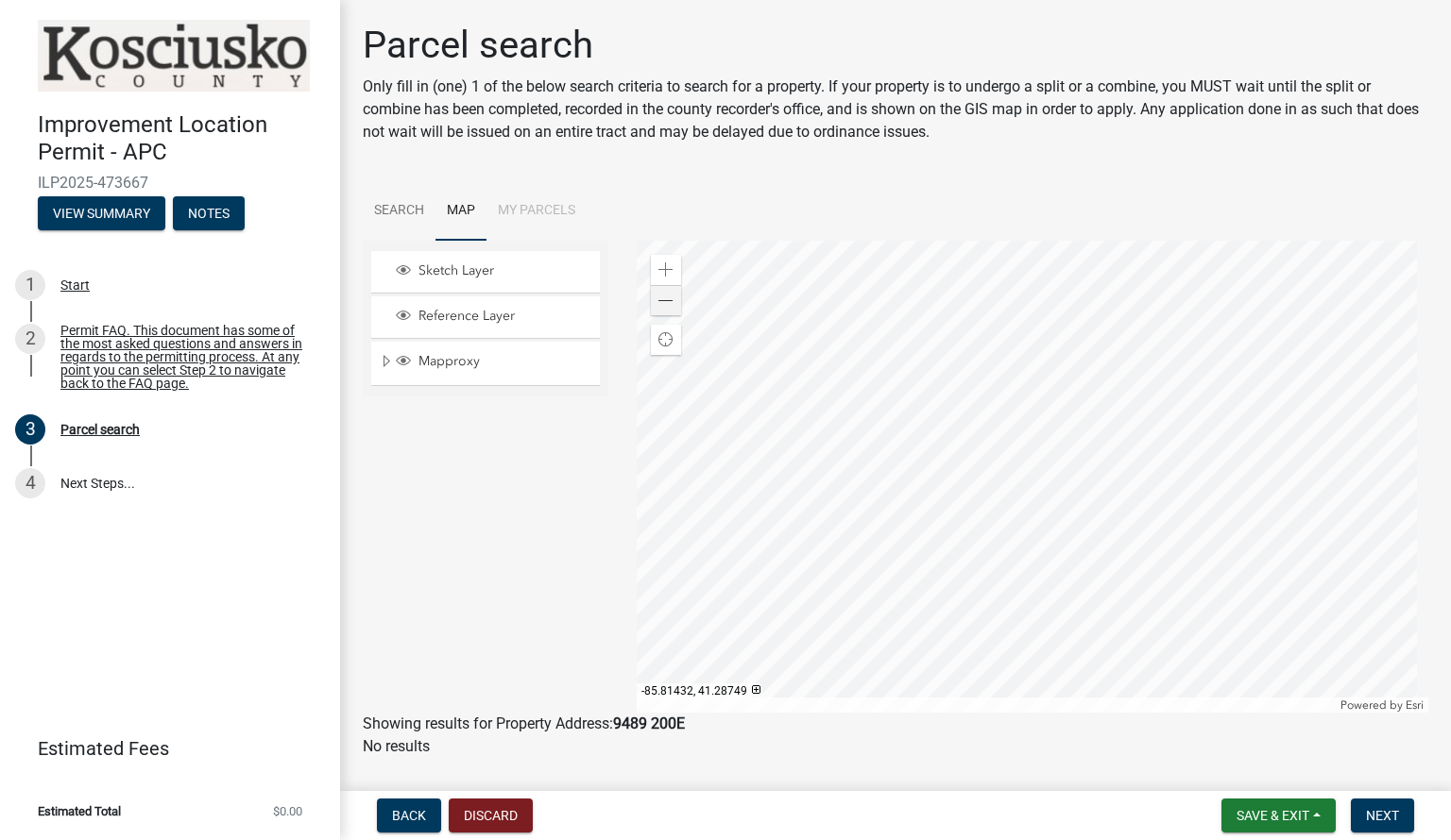
click at [1019, 472] on div at bounding box center [1033, 477] width 792 height 472
click at [1019, 473] on div at bounding box center [1033, 477] width 792 height 472
click at [975, 457] on div at bounding box center [1033, 477] width 792 height 472
click at [423, 590] on span "Back" at bounding box center [409, 816] width 34 height 15
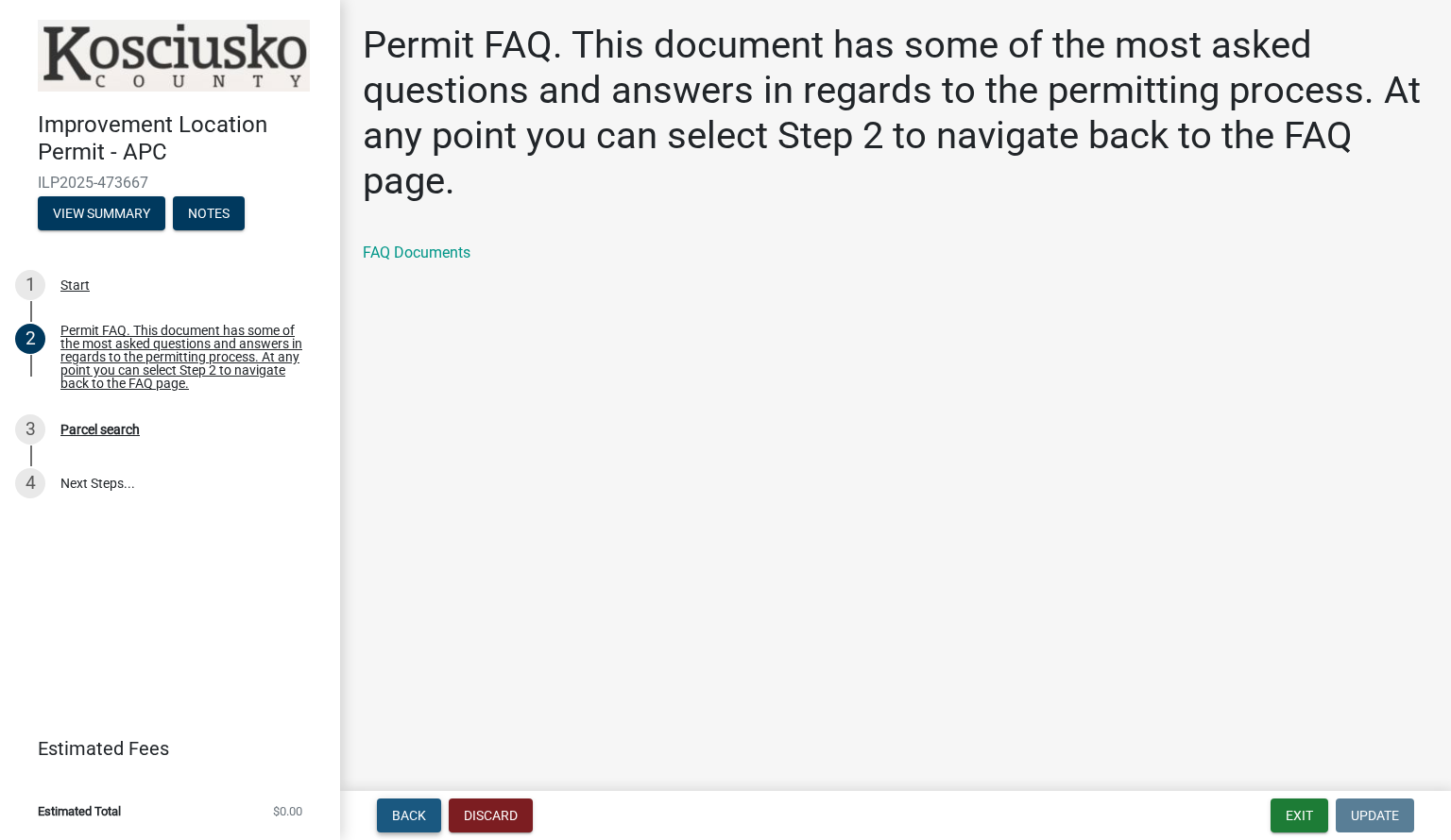
click at [411, 590] on span "Back" at bounding box center [409, 816] width 34 height 15
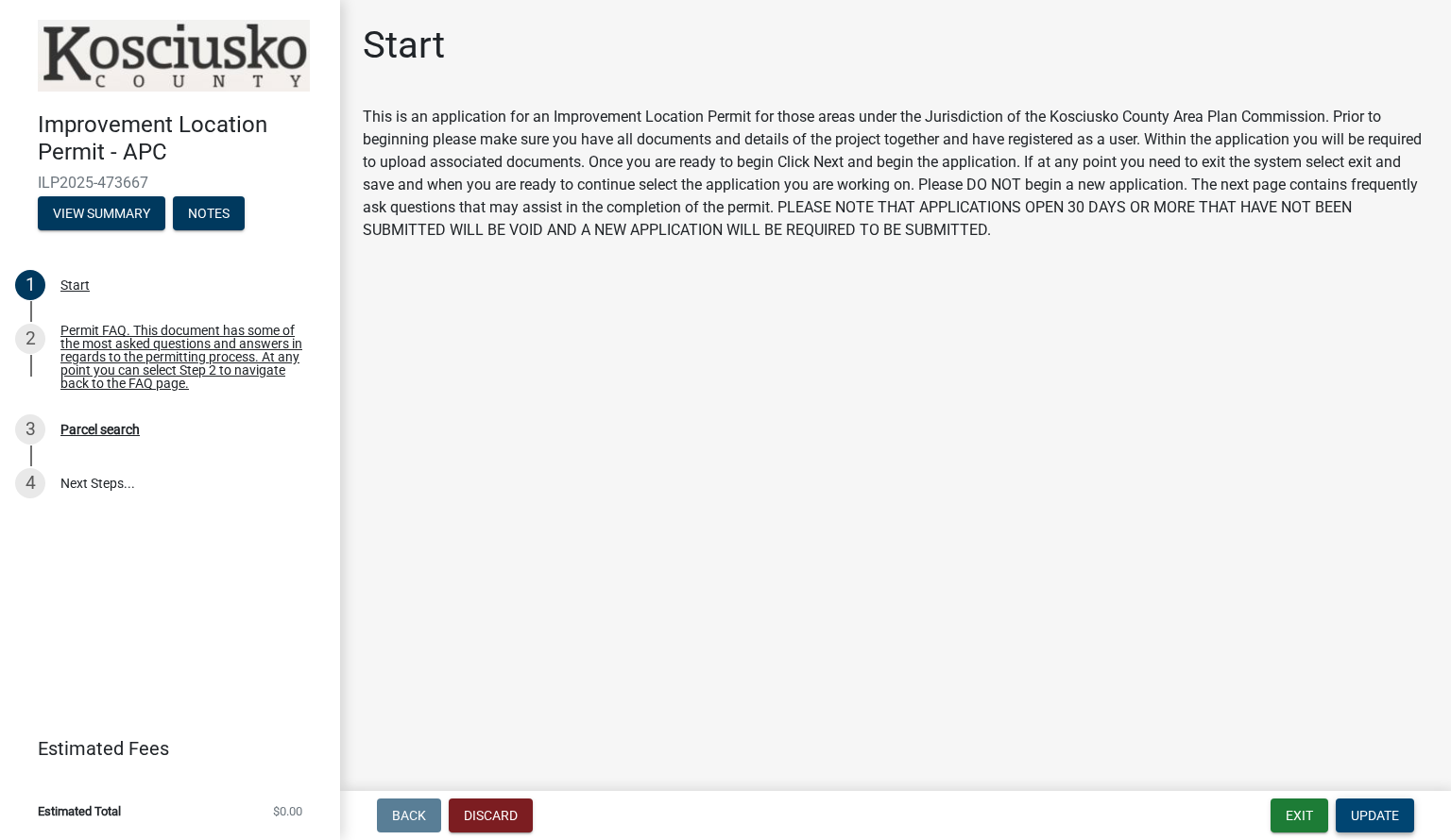
click at [1074, 590] on span "Update" at bounding box center [1374, 816] width 48 height 15
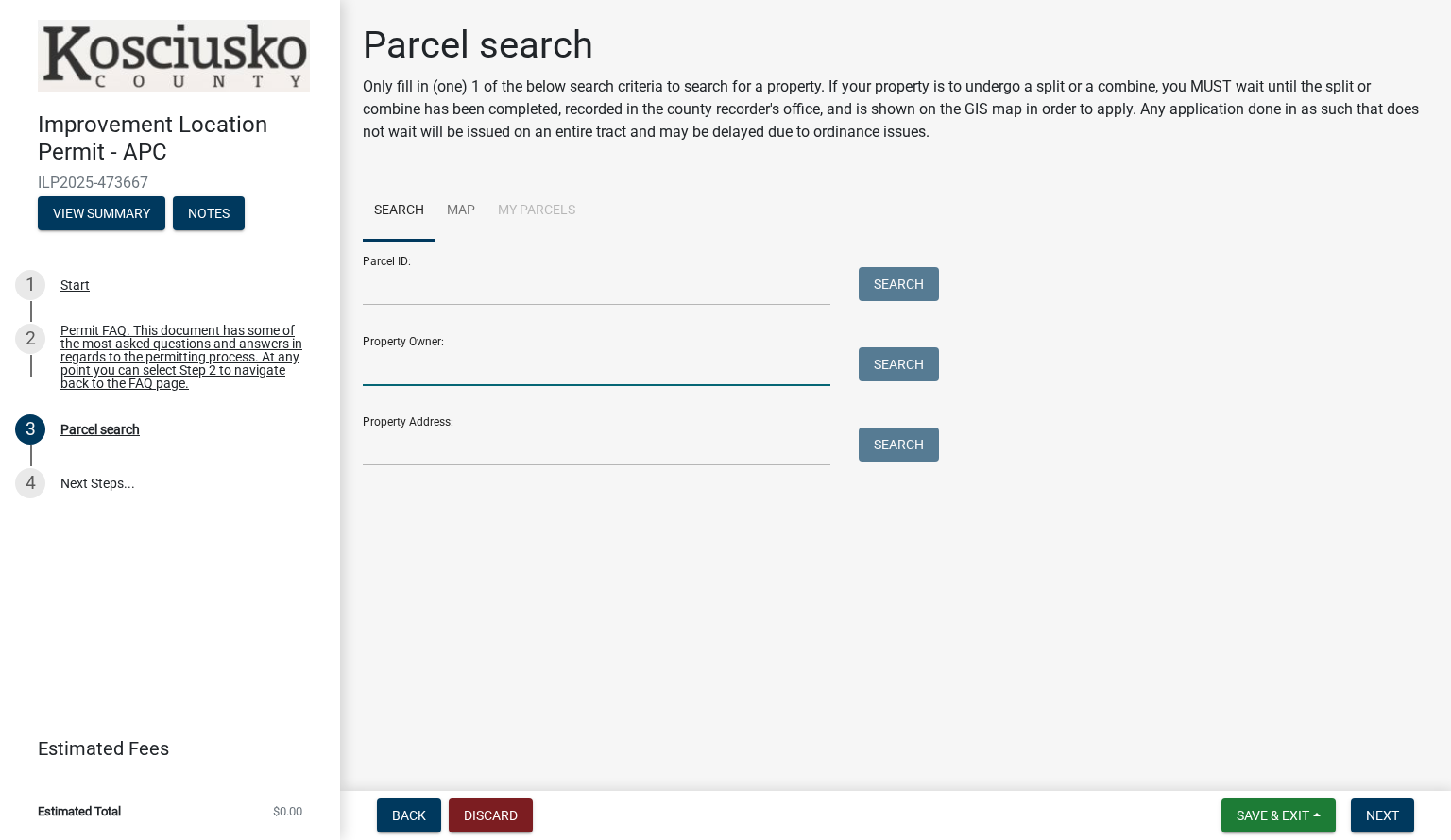
click at [450, 371] on input "Property Owner:" at bounding box center [596, 366] width 467 height 38
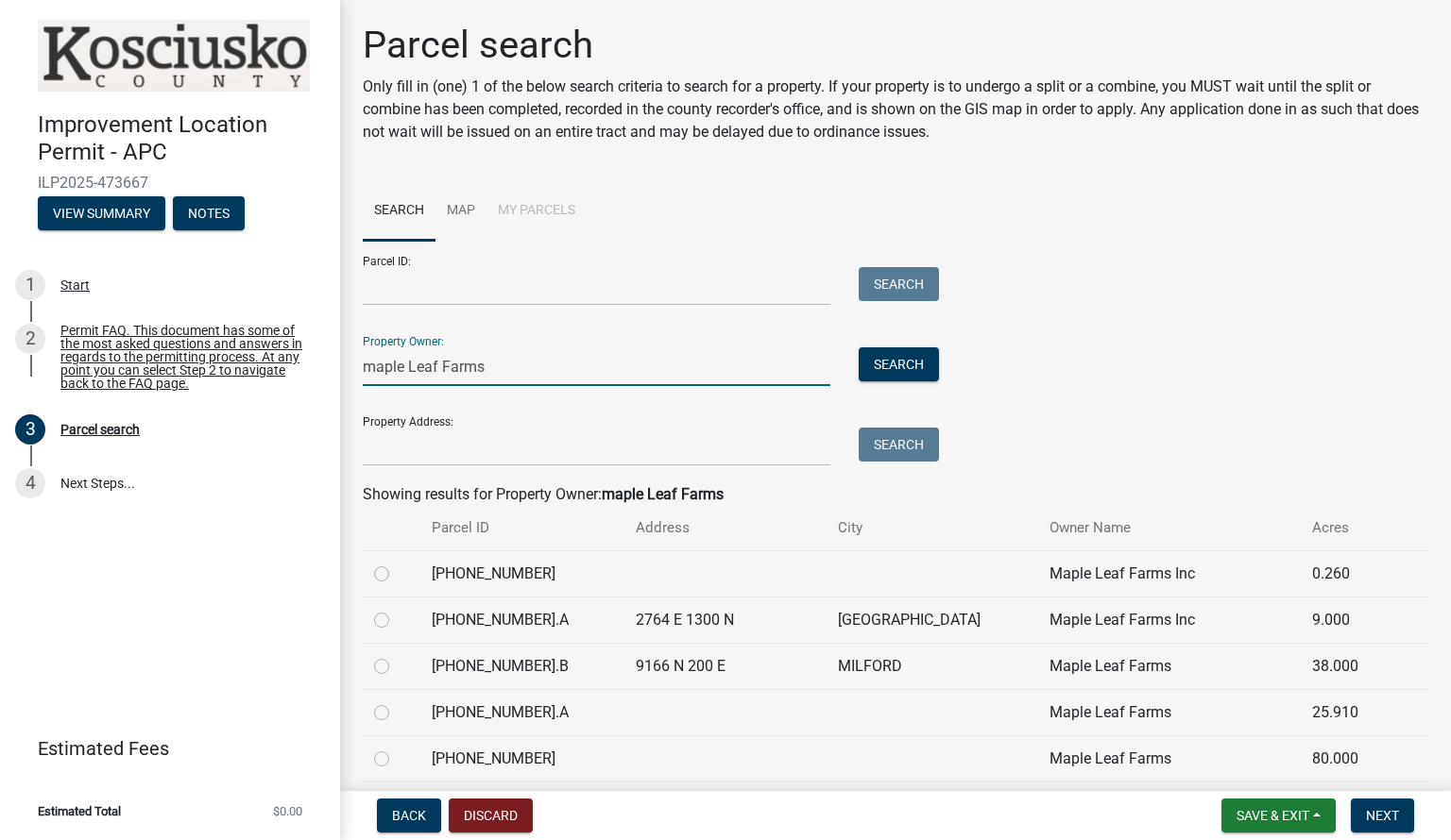
type input "maple Leaf Farms"
click at [1074, 590] on td "Maple Leaf Farms" at bounding box center [1169, 666] width 263 height 46
click at [397, 590] on label at bounding box center [397, 655] width 0 height 0
click at [397, 590] on input "radio" at bounding box center [403, 661] width 12 height 12
radio input "true"
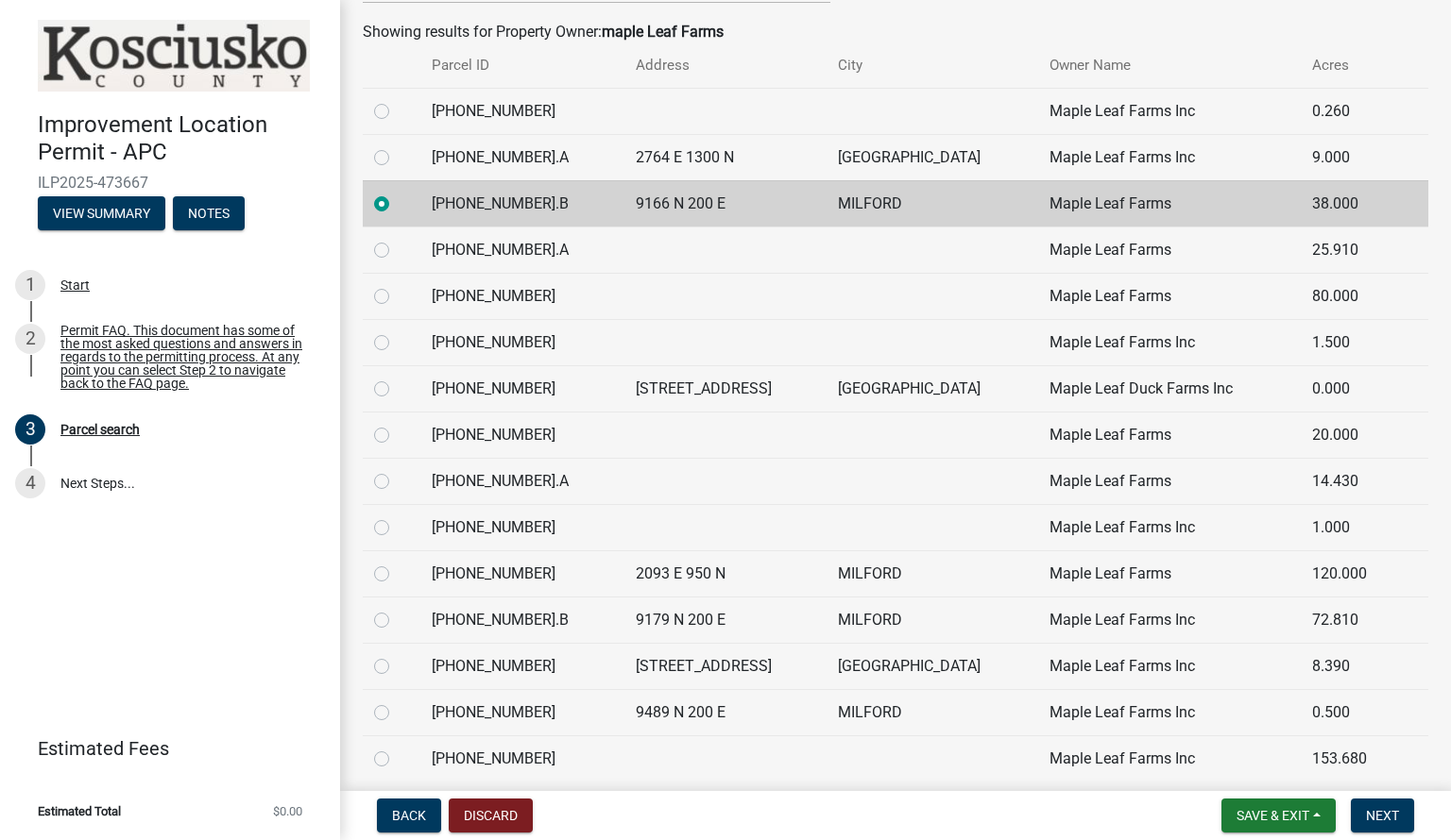
scroll to position [465, 0]
click at [397, 191] on label at bounding box center [397, 191] width 0 height 0
click at [397, 202] on input "radio" at bounding box center [403, 197] width 12 height 12
click at [397, 590] on label at bounding box center [397, 700] width 0 height 0
click at [397, 590] on input "radio" at bounding box center [403, 706] width 12 height 12
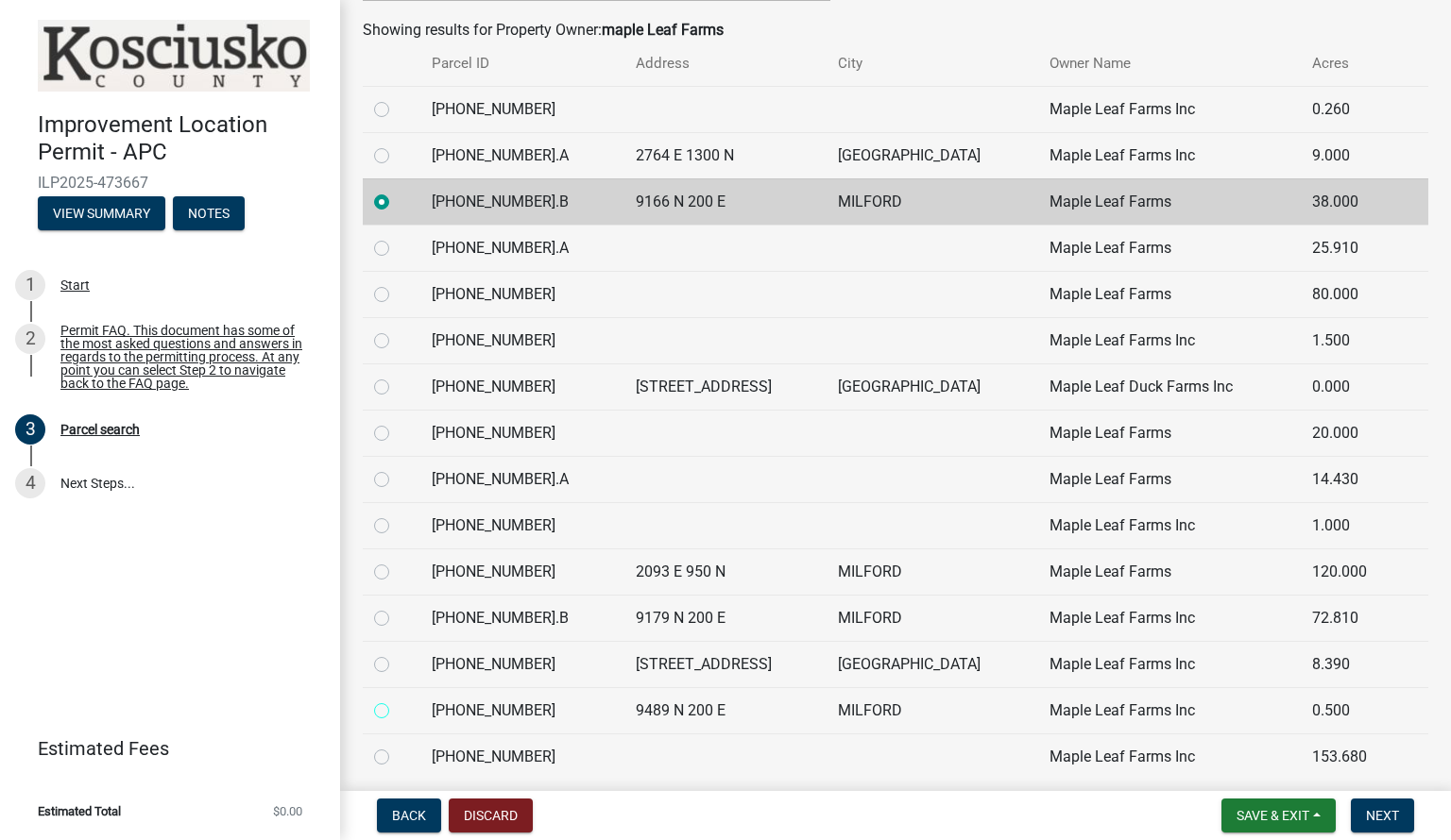
radio input "true"
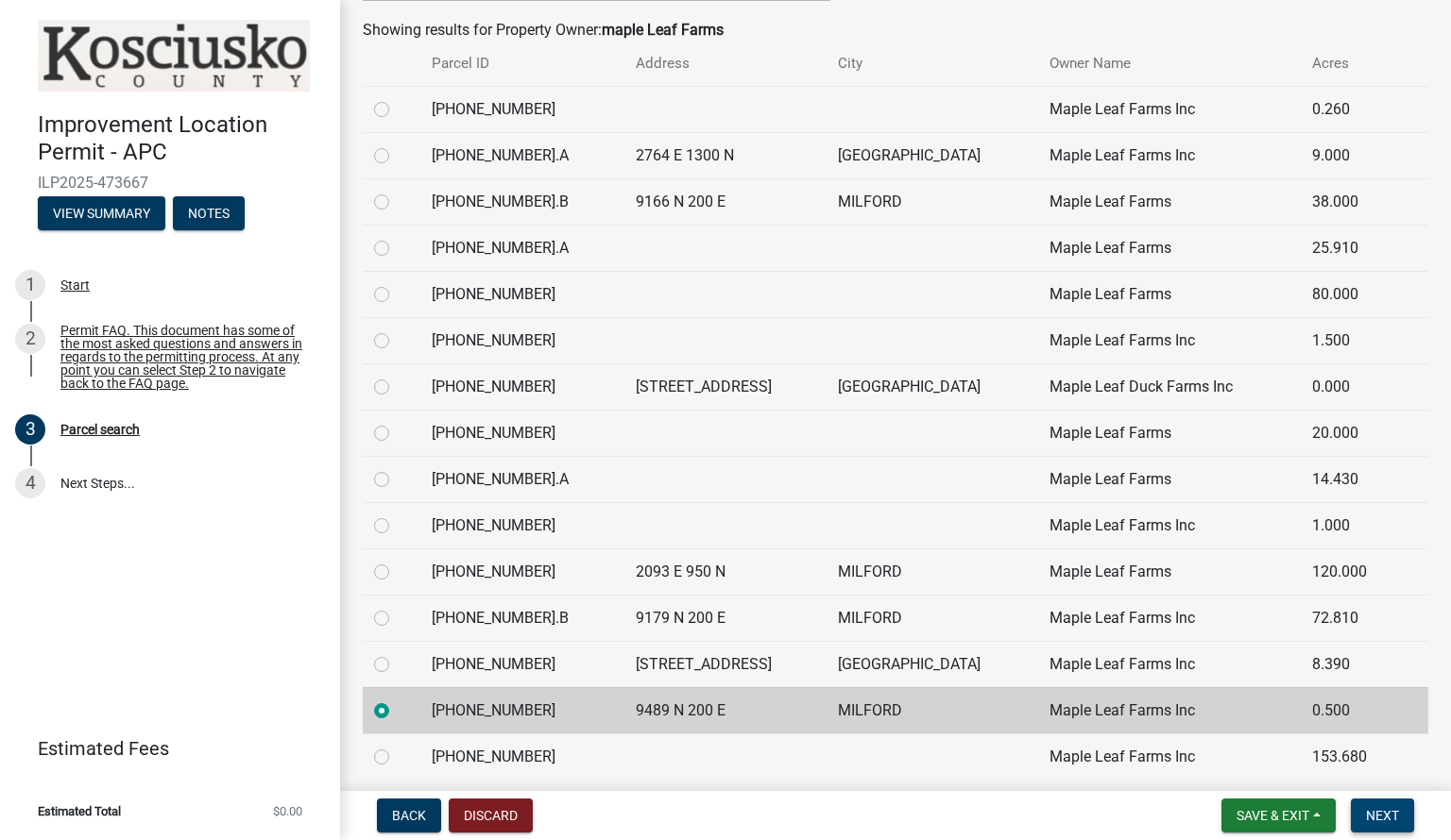
click at [1074, 590] on span "Next" at bounding box center [1382, 816] width 33 height 15
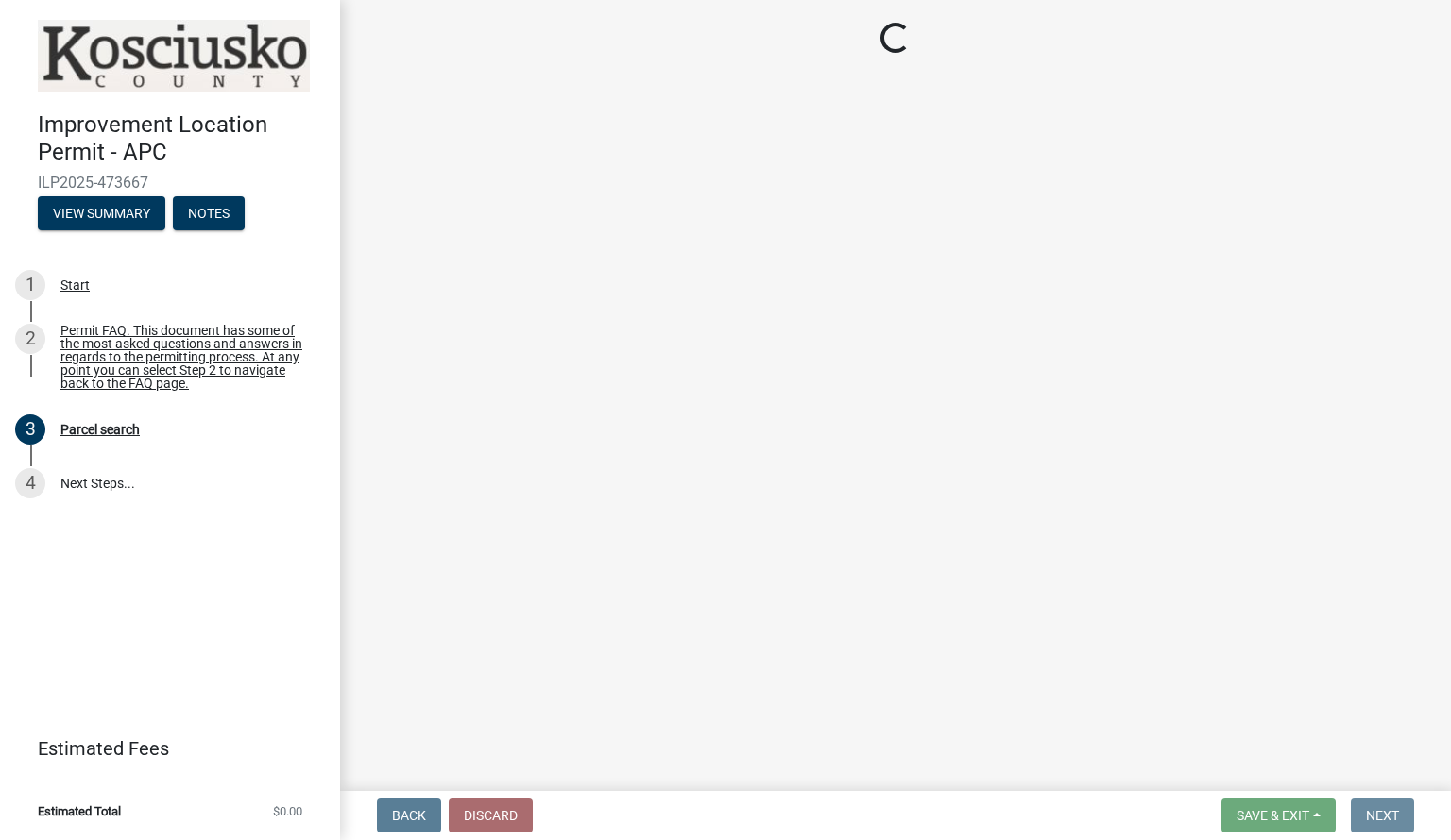
scroll to position [0, 0]
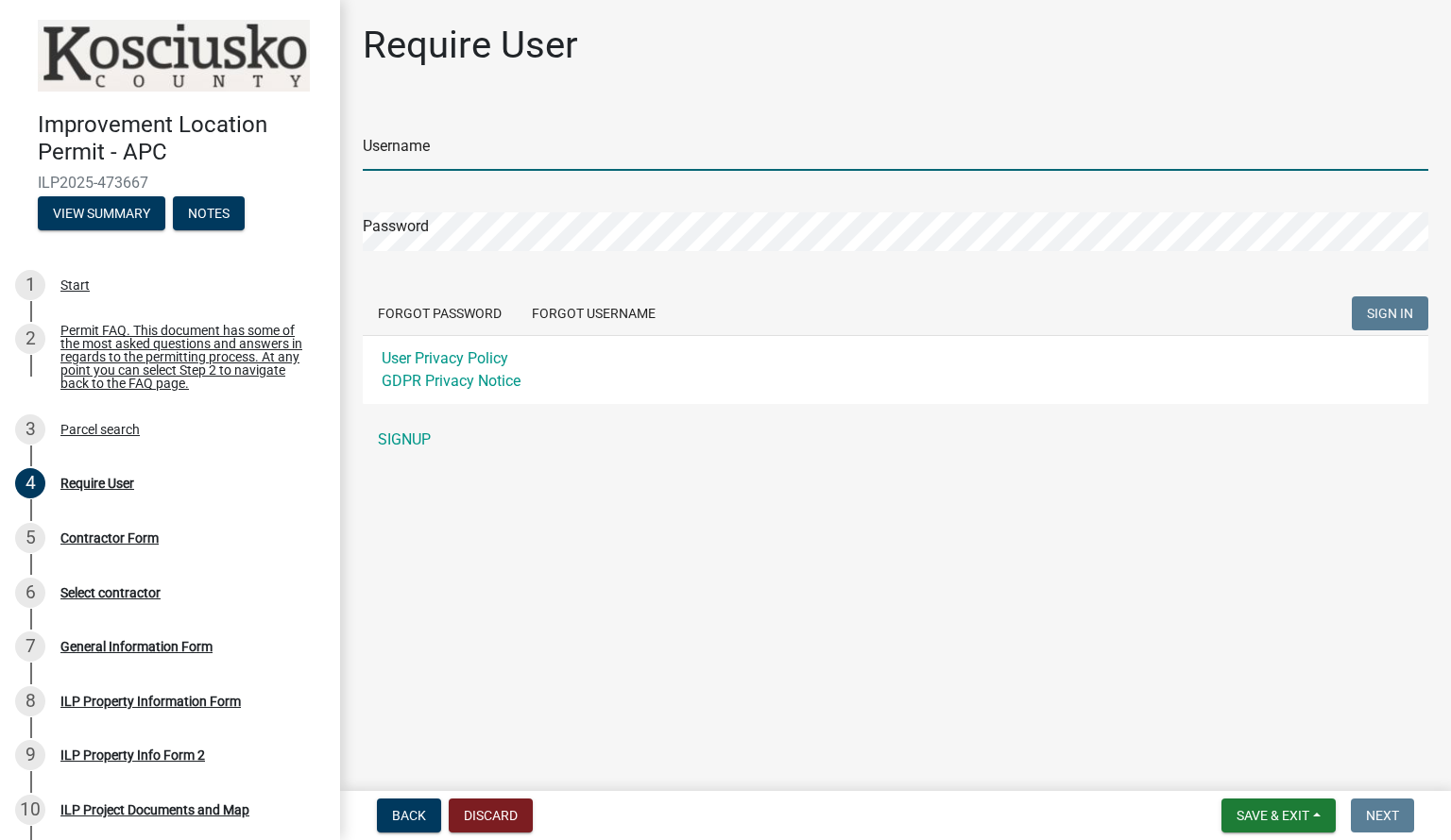
click at [513, 141] on input "Username" at bounding box center [895, 152] width 1065 height 38
type input "Freeman1"
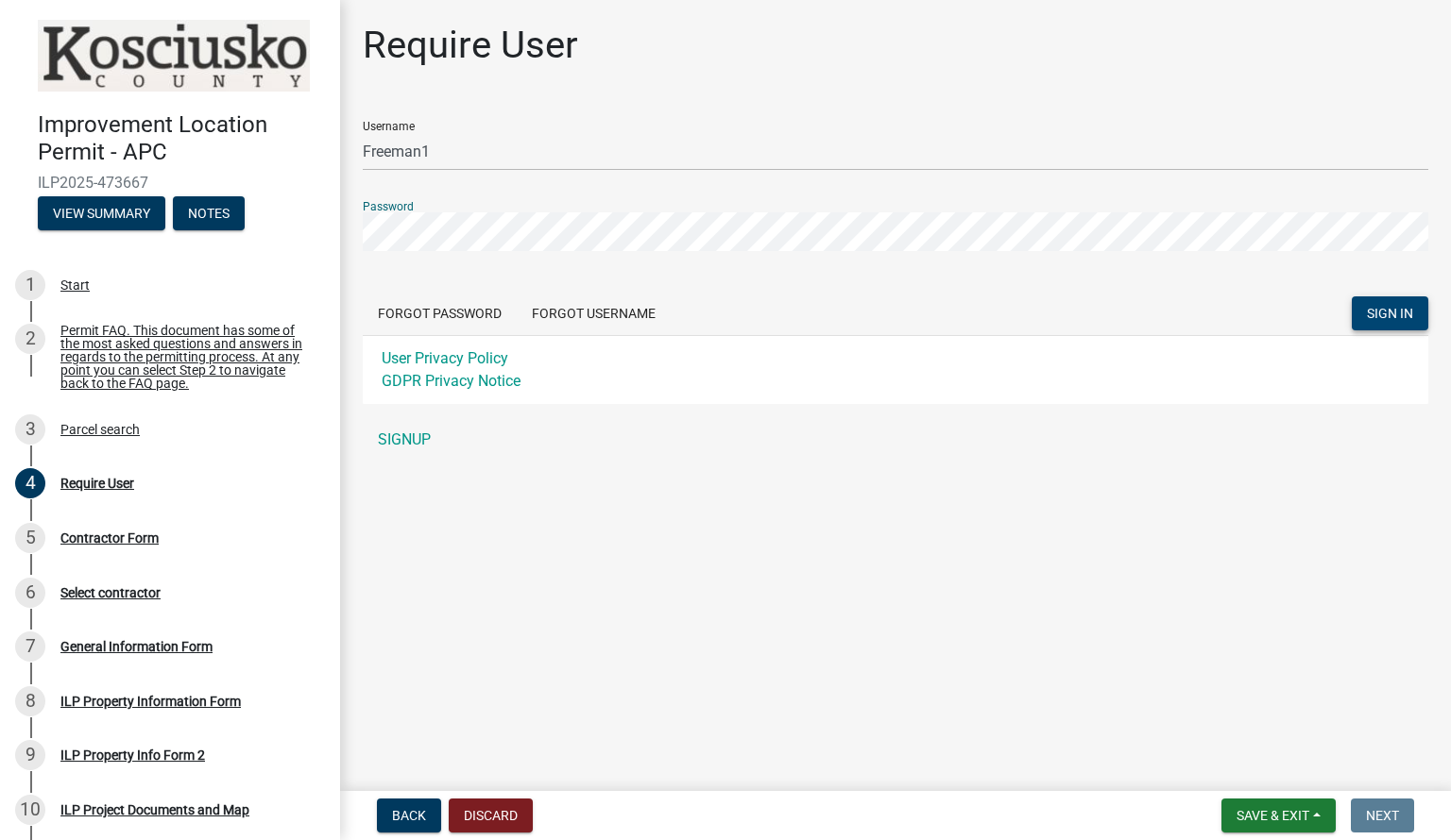
click at [1074, 315] on span "SIGN IN" at bounding box center [1390, 314] width 46 height 15
